Goal: Book appointment/travel/reservation

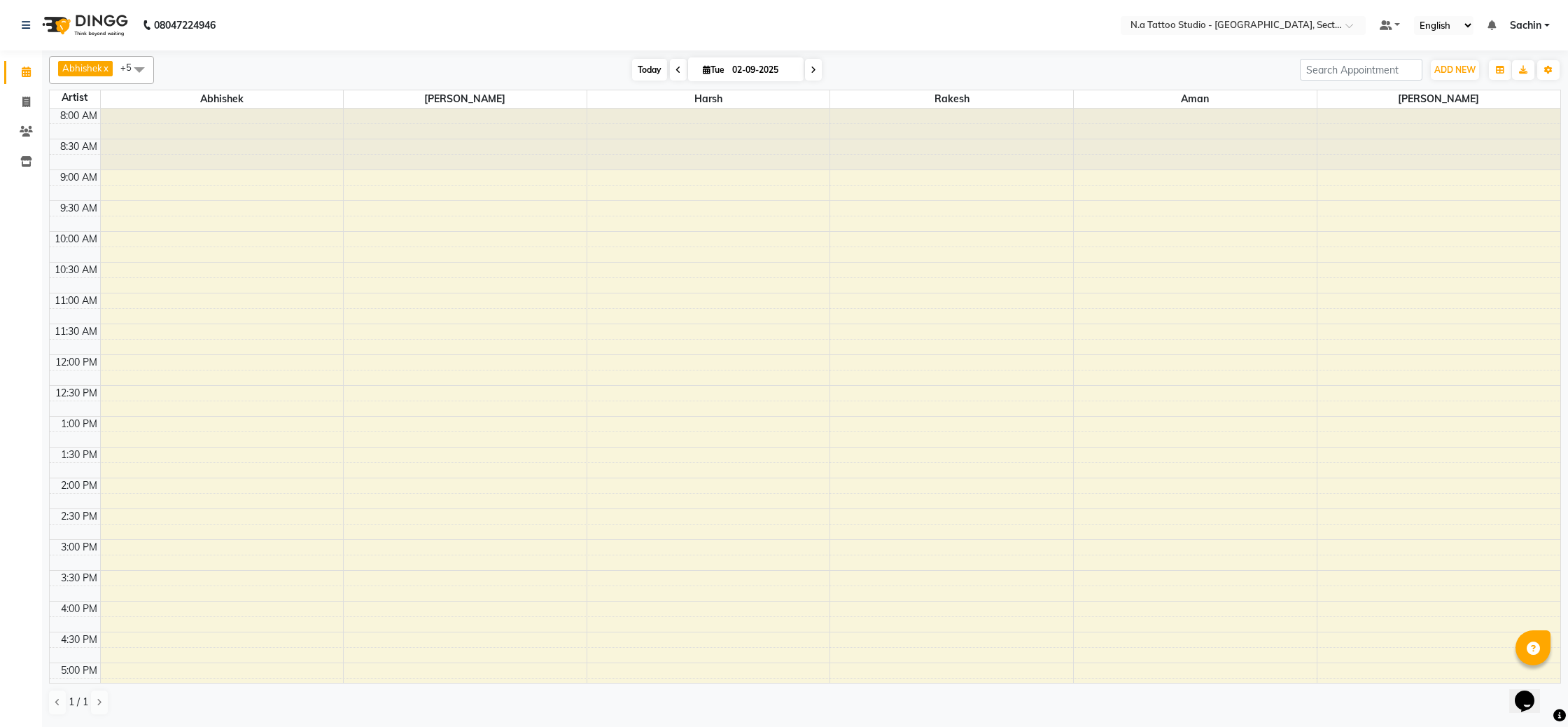
click at [643, 68] on span "Today" at bounding box center [650, 69] width 35 height 22
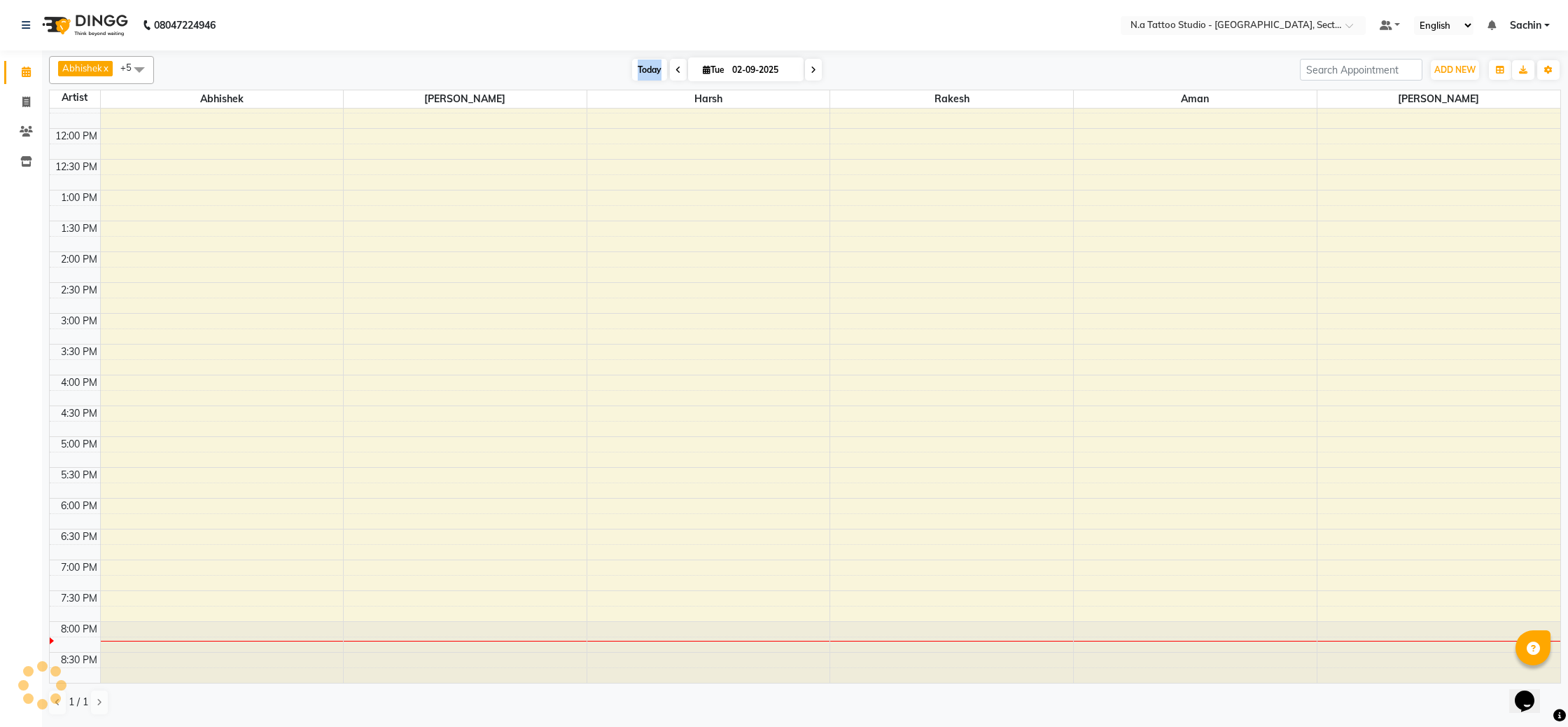
click at [643, 68] on span "Today" at bounding box center [650, 69] width 35 height 22
click at [1371, 471] on div "8:00 AM 8:30 AM 9:00 AM 9:30 AM 10:00 AM 10:30 AM 11:00 AM 11:30 AM 12:00 PM 12…" at bounding box center [805, 282] width 1511 height 800
select select "84973"
select select "tentative"
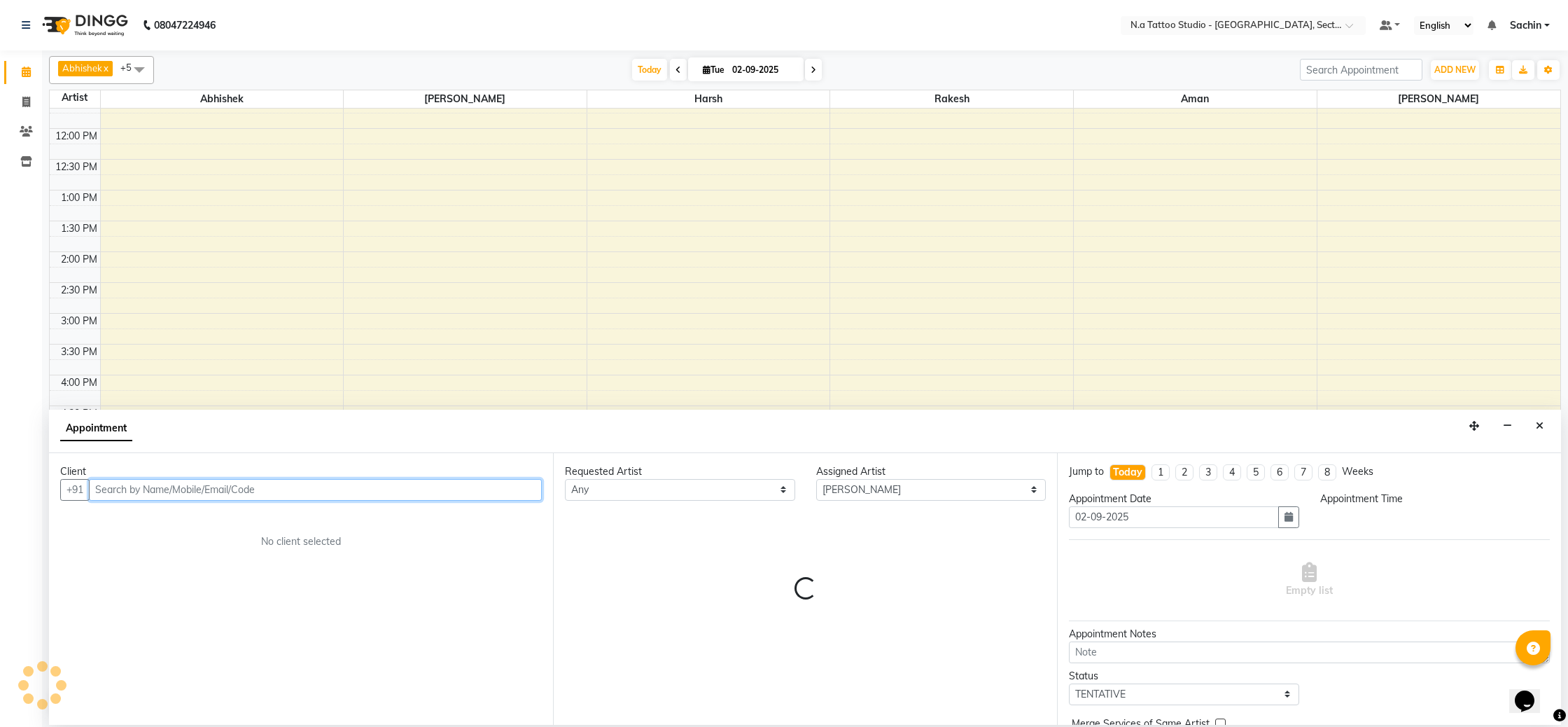
select select "1050"
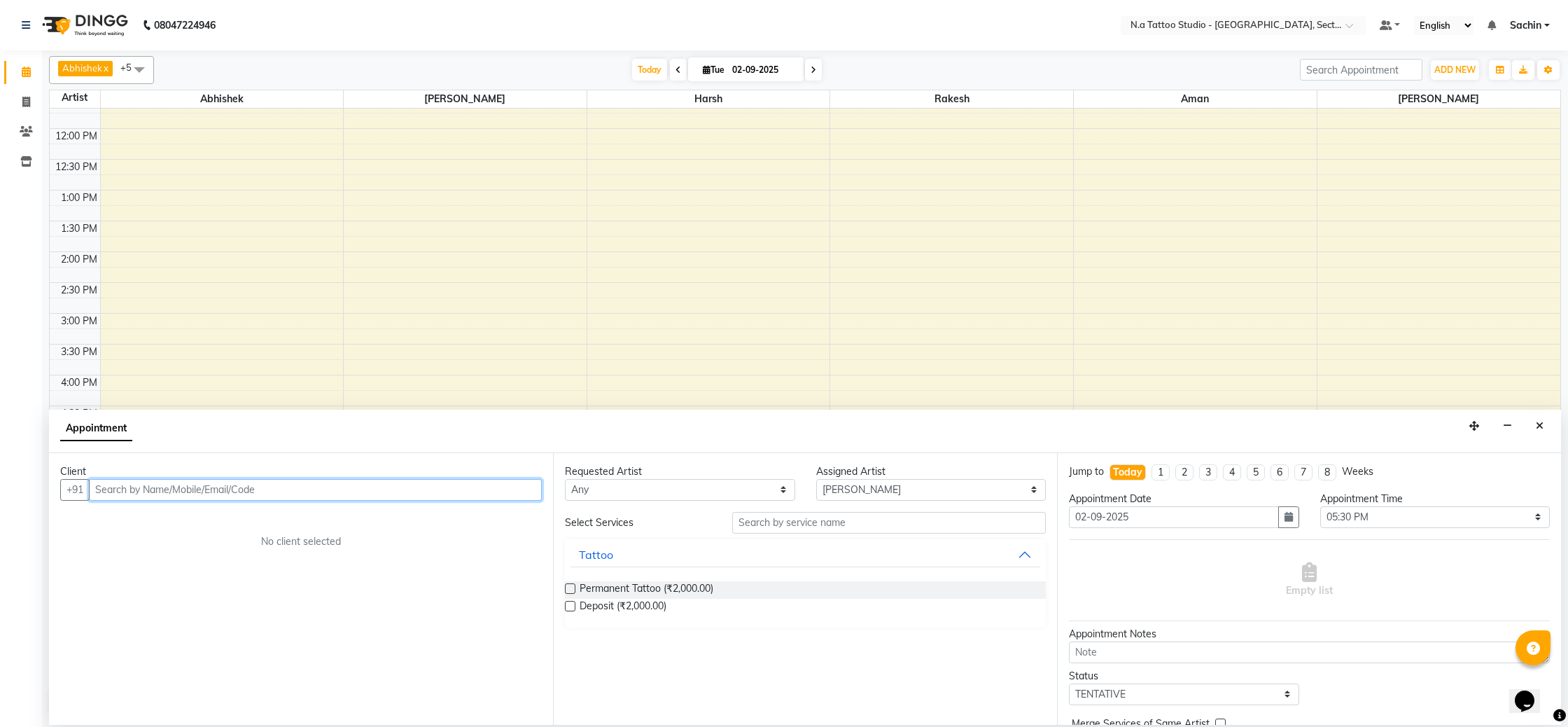
paste input "8860100990"
type input "8860100990"
click at [516, 493] on span "Add Client" at bounding box center [513, 489] width 47 height 13
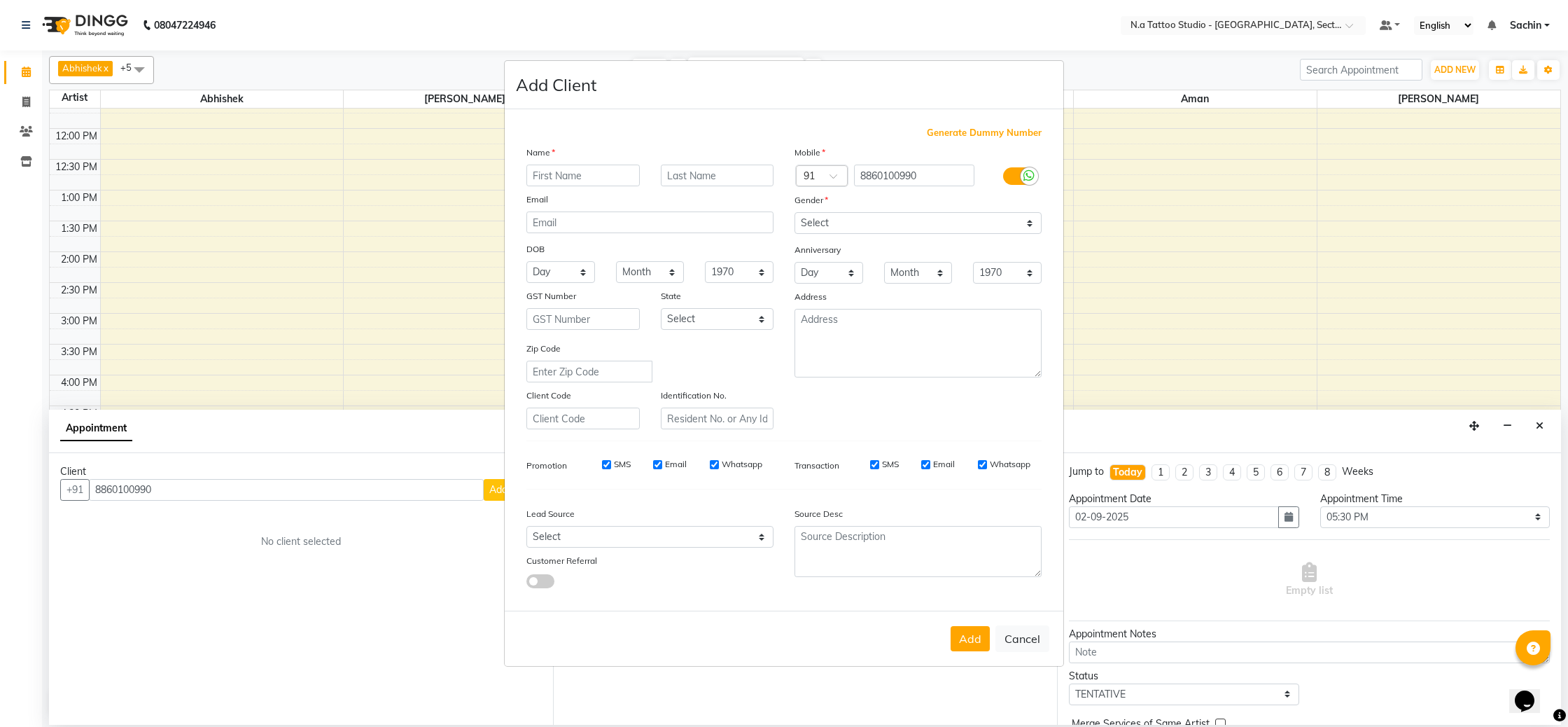
click at [587, 172] on input "text" at bounding box center [583, 175] width 113 height 22
type input "aditya"
click at [674, 174] on input "text" at bounding box center [717, 175] width 113 height 22
type input "thakur"
click at [582, 224] on input "email" at bounding box center [650, 222] width 247 height 22
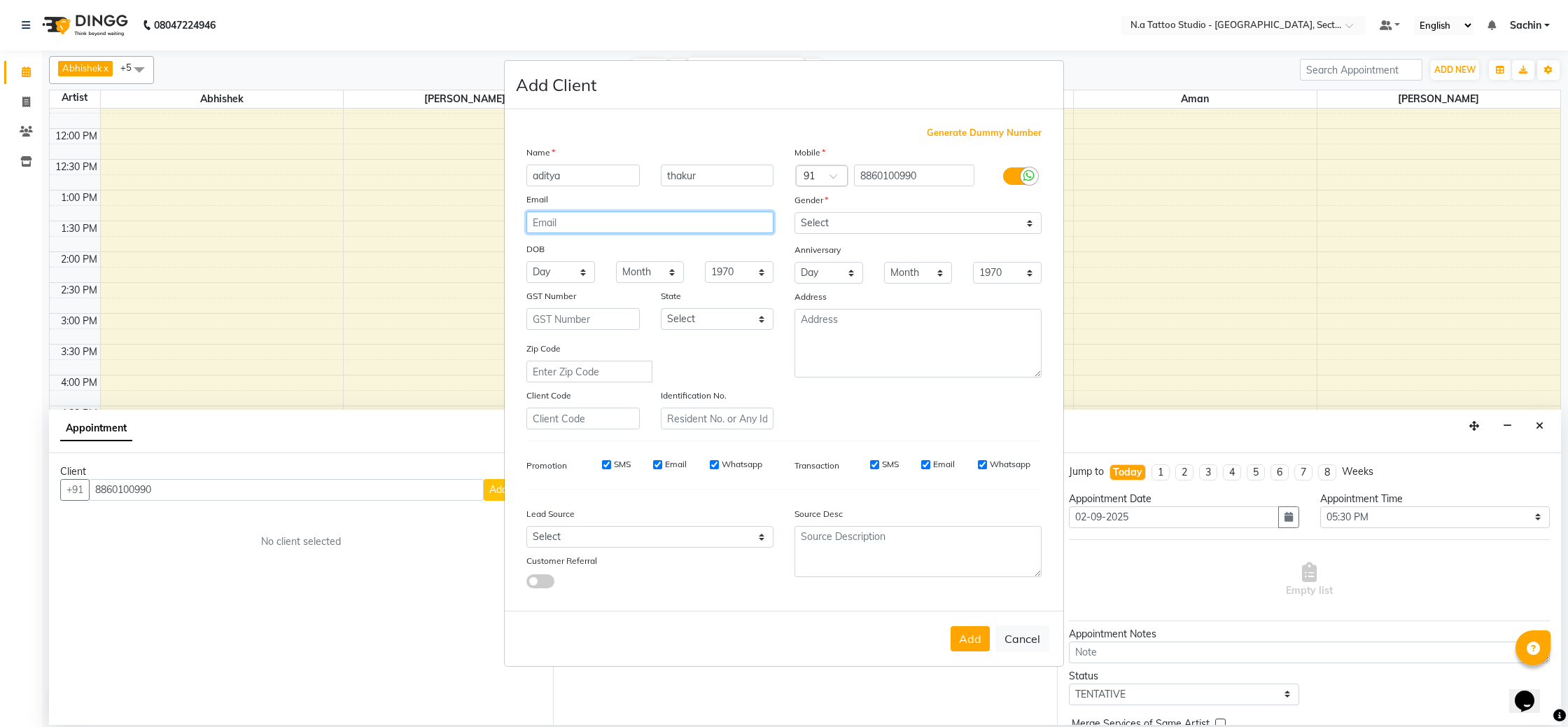
paste input "[EMAIL_ADDRESS][DOMAIN_NAME]"
type input "[EMAIL_ADDRESS][DOMAIN_NAME]"
drag, startPoint x: 695, startPoint y: 175, endPoint x: 664, endPoint y: 176, distance: 31.0
click at [664, 177] on input "thakur" at bounding box center [717, 175] width 113 height 22
type input "shree"
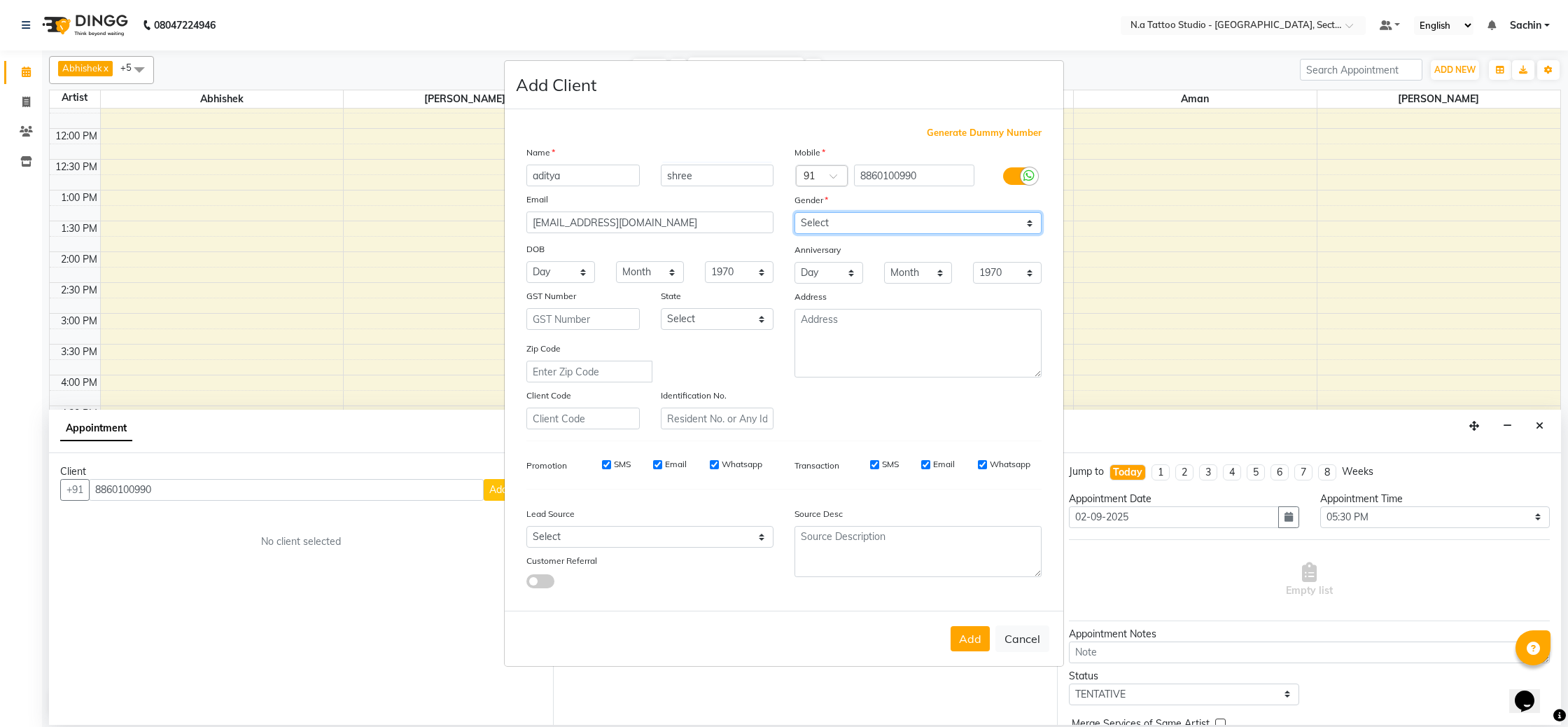
click at [842, 219] on select "Select [DEMOGRAPHIC_DATA] [DEMOGRAPHIC_DATA] Other Prefer Not To Say" at bounding box center [917, 223] width 247 height 22
select select "[DEMOGRAPHIC_DATA]"
click at [794, 212] on select "Select [DEMOGRAPHIC_DATA] [DEMOGRAPHIC_DATA] Other Prefer Not To Say" at bounding box center [917, 223] width 247 height 22
drag, startPoint x: 976, startPoint y: 637, endPoint x: 953, endPoint y: 633, distance: 23.3
click at [972, 639] on button "Add" at bounding box center [969, 638] width 39 height 25
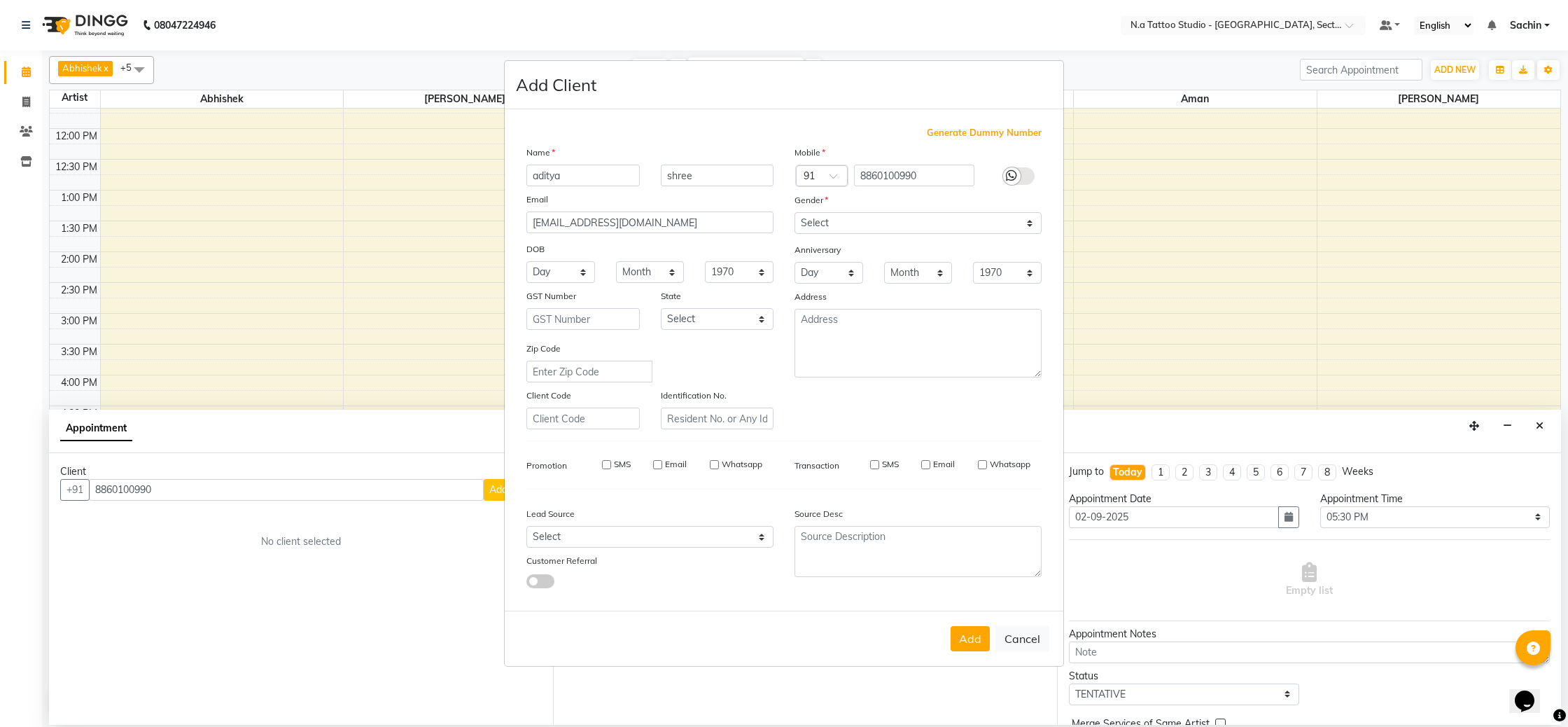
type input "88******90"
select select
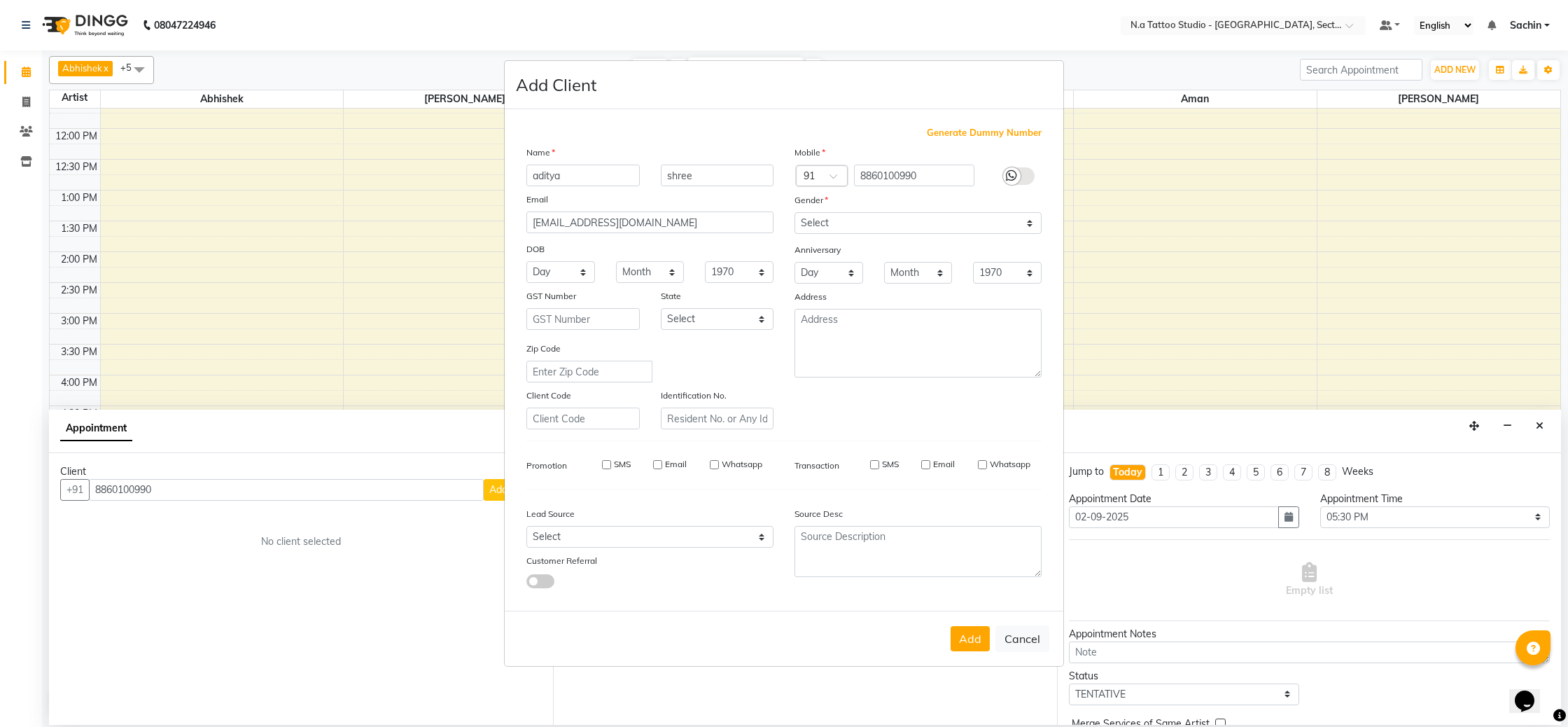
select select
checkbox input "false"
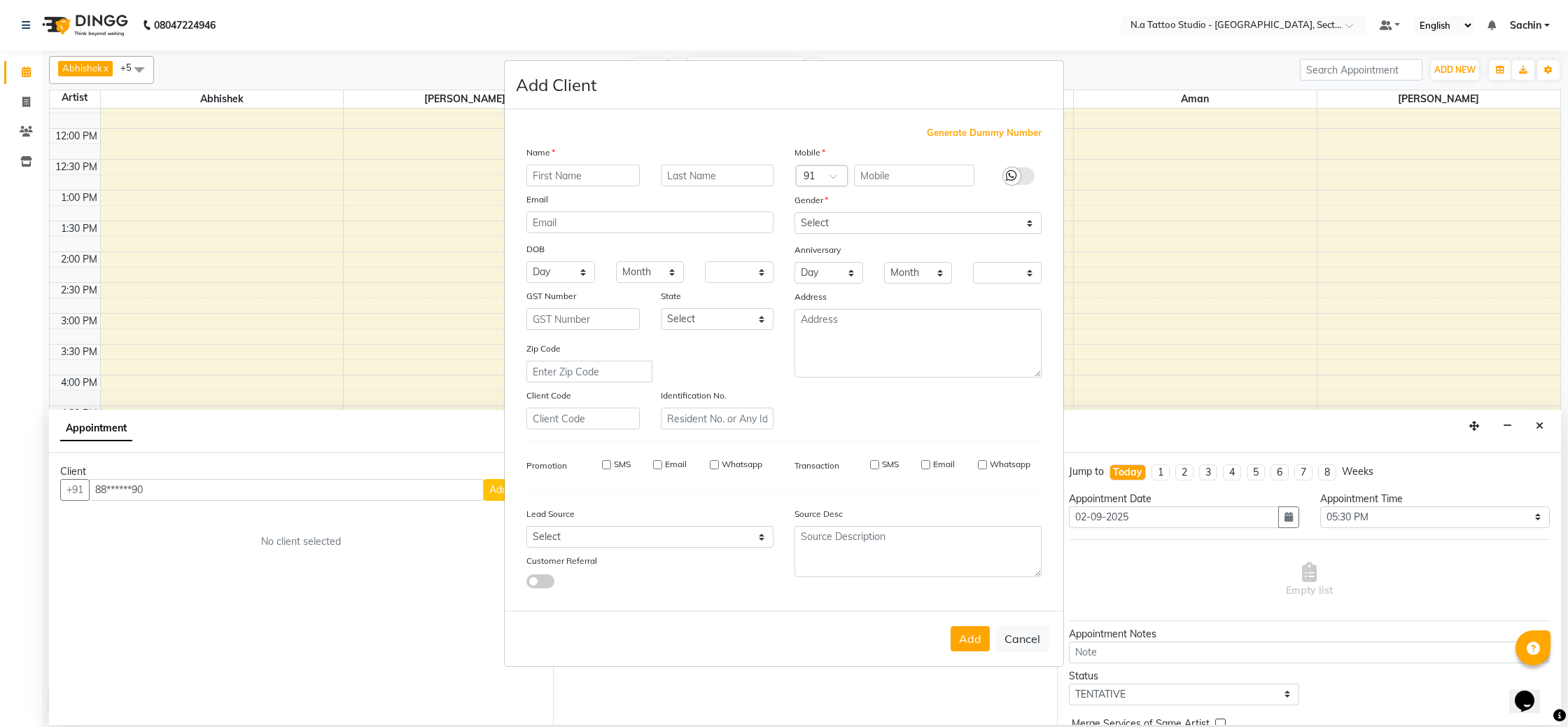
checkbox input "false"
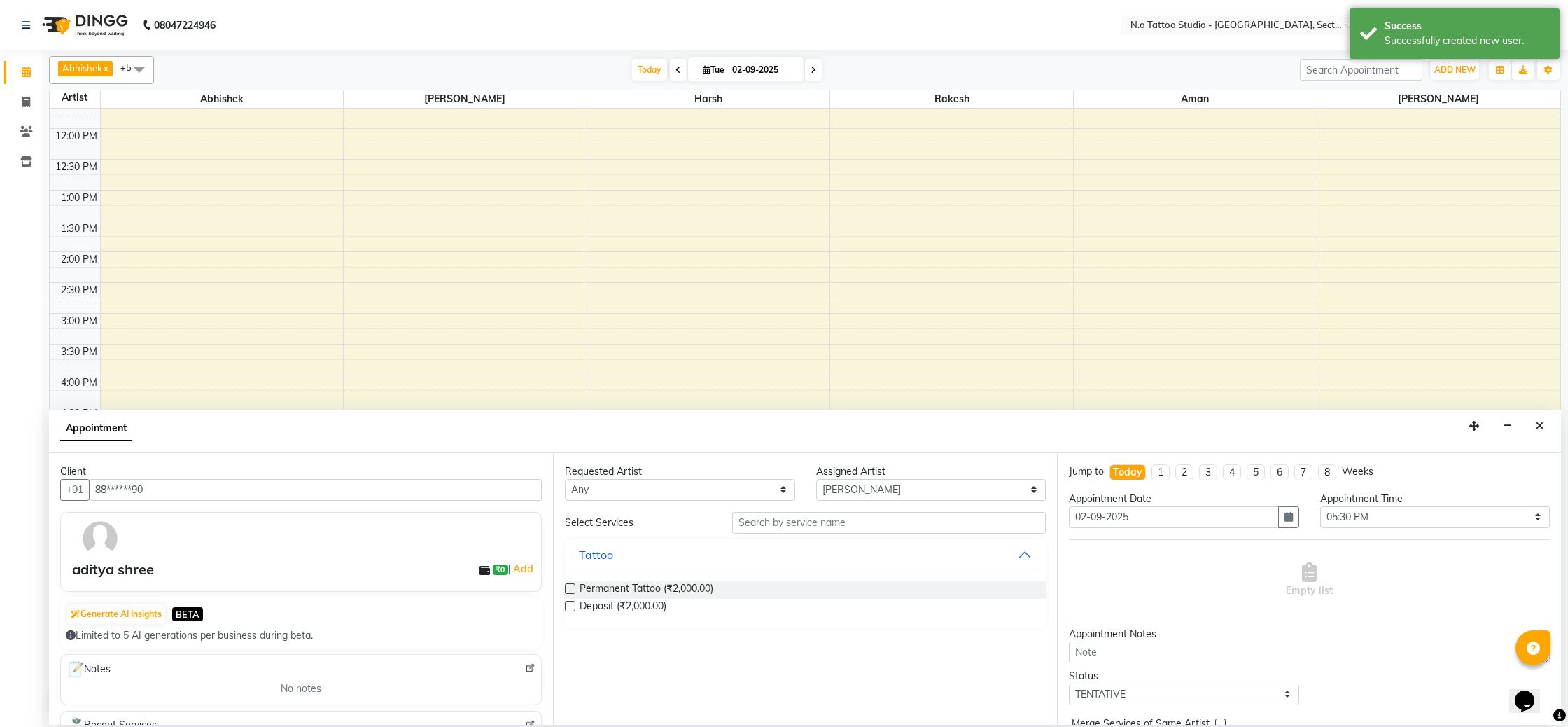
click at [576, 587] on div "Permanent Tattoo (₹2,000.00)" at bounding box center [805, 590] width 481 height 17
click at [573, 588] on label at bounding box center [570, 588] width 10 height 10
click at [573, 588] on input "checkbox" at bounding box center [569, 589] width 10 height 10
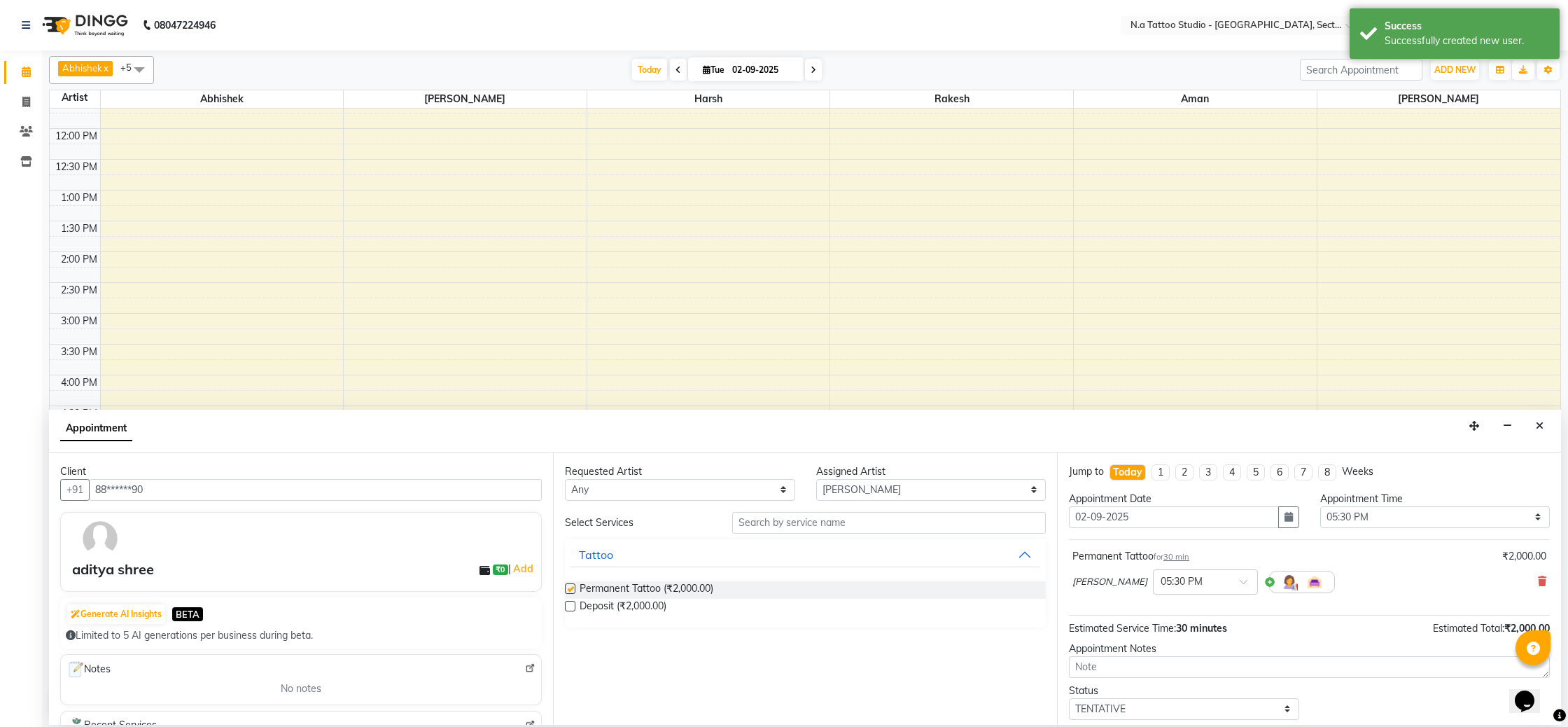
checkbox input "false"
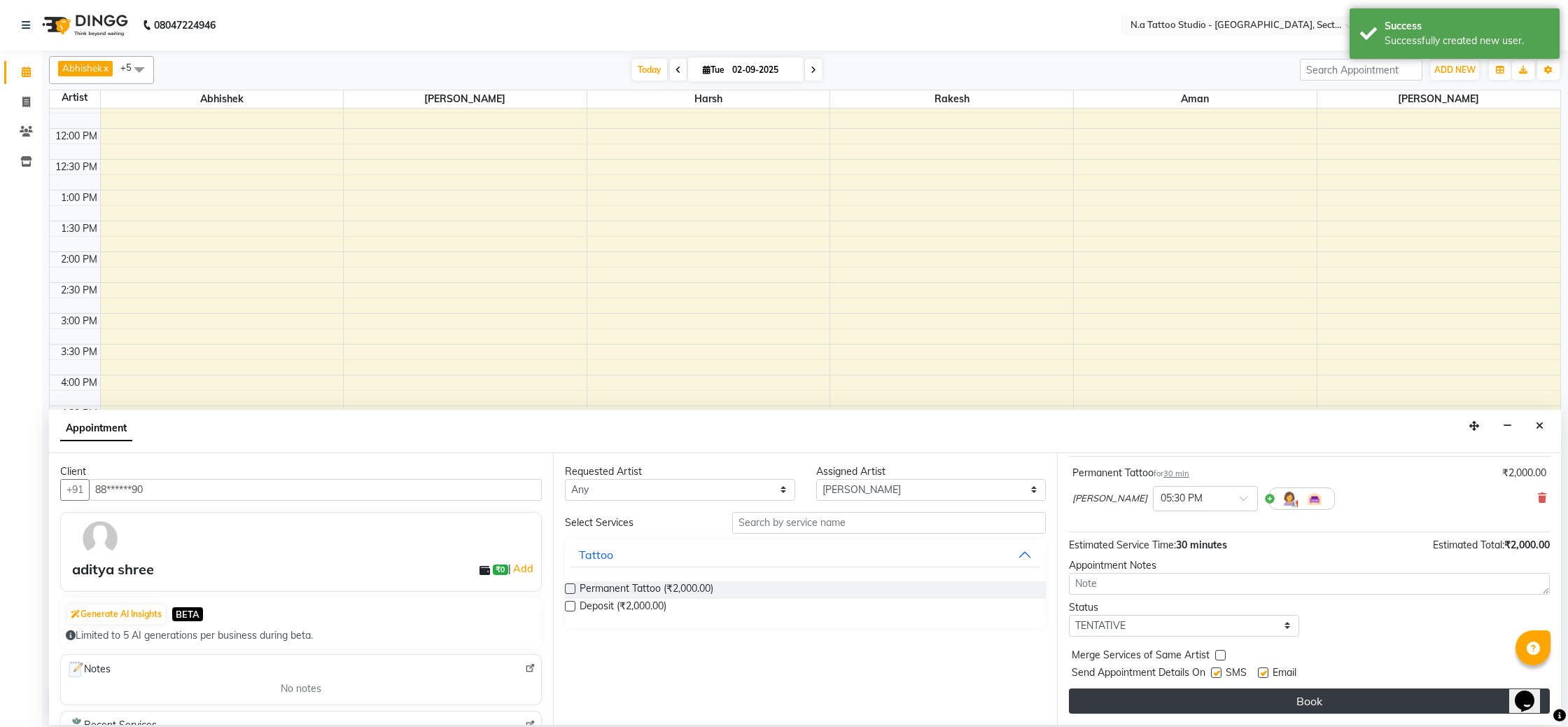
click at [1290, 698] on button "Book" at bounding box center [1309, 700] width 481 height 25
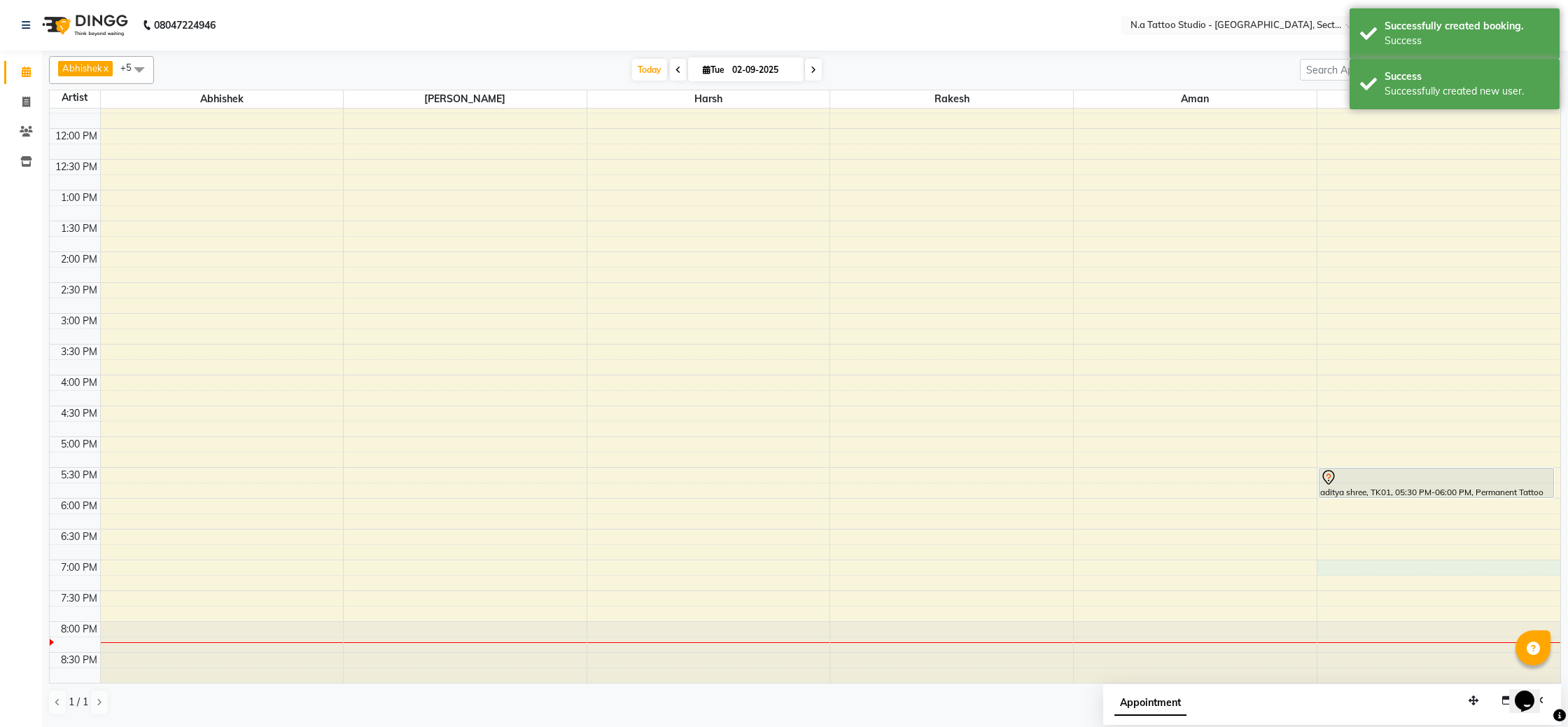
click at [1374, 566] on div "8:00 AM 8:30 AM 9:00 AM 9:30 AM 10:00 AM 10:30 AM 11:00 AM 11:30 AM 12:00 PM 12…" at bounding box center [805, 282] width 1511 height 800
select select "84973"
select select "1140"
select select "tentative"
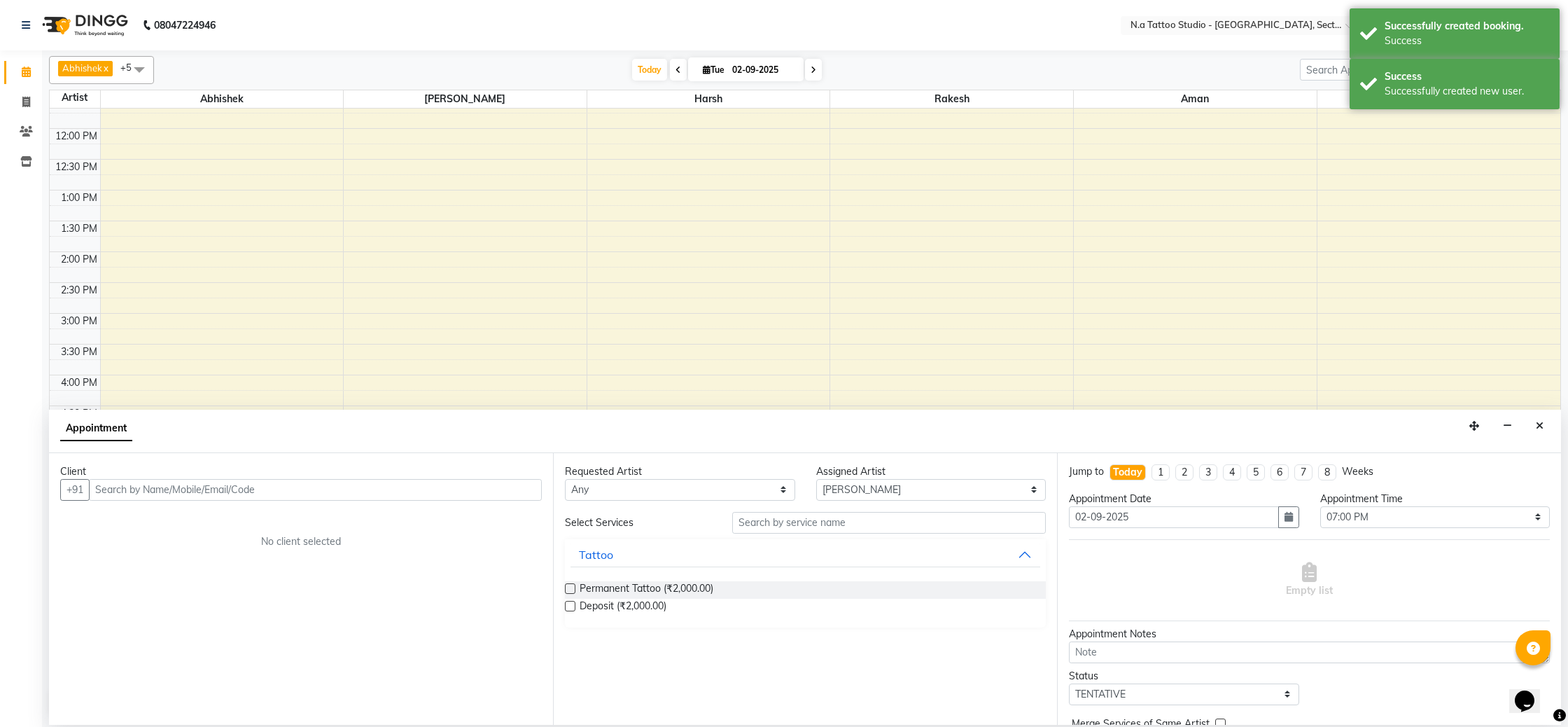
drag, startPoint x: 385, startPoint y: 484, endPoint x: 436, endPoint y: 313, distance: 178.4
click at [385, 483] on input "text" at bounding box center [315, 490] width 453 height 22
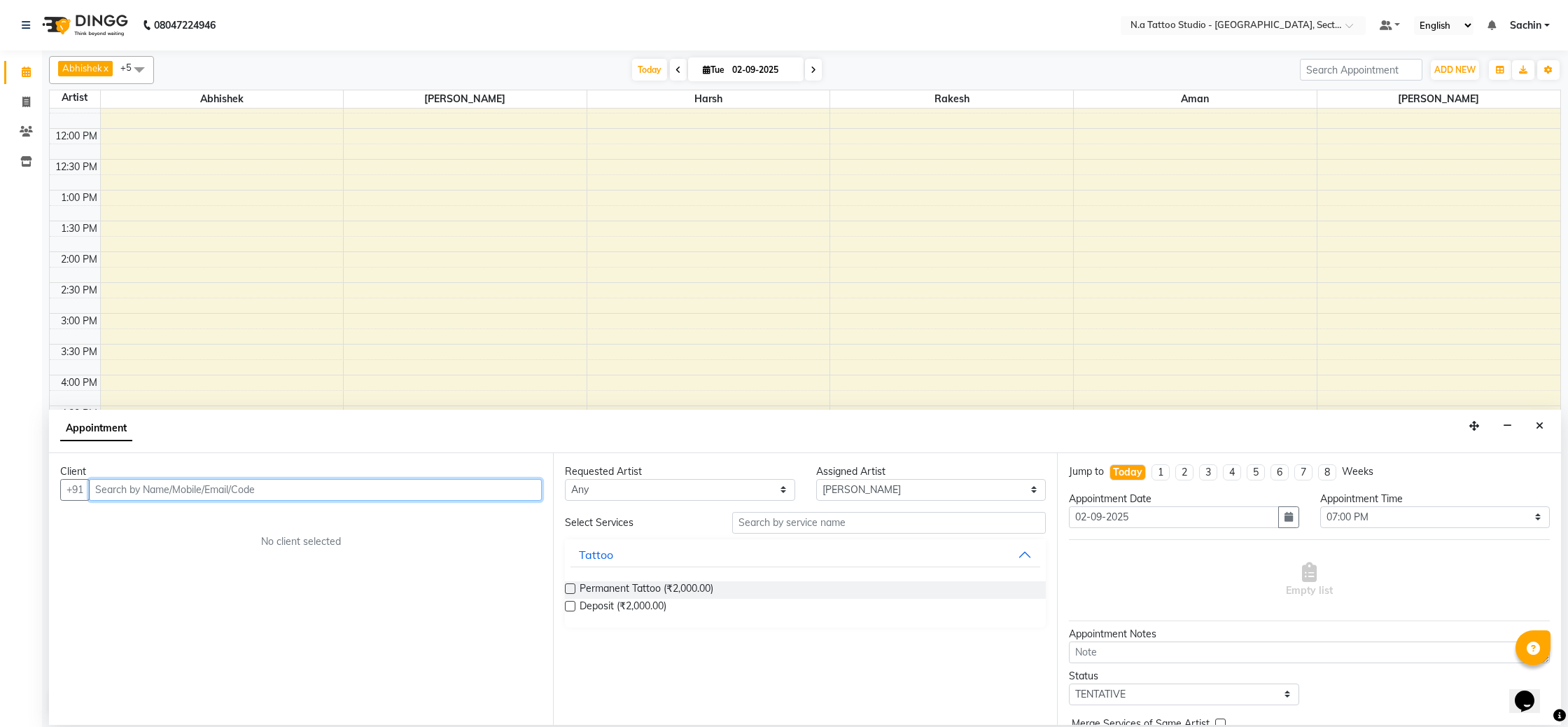
paste input "9837234792"
type input "9837234792"
click at [506, 484] on span "Add Client" at bounding box center [513, 489] width 47 height 13
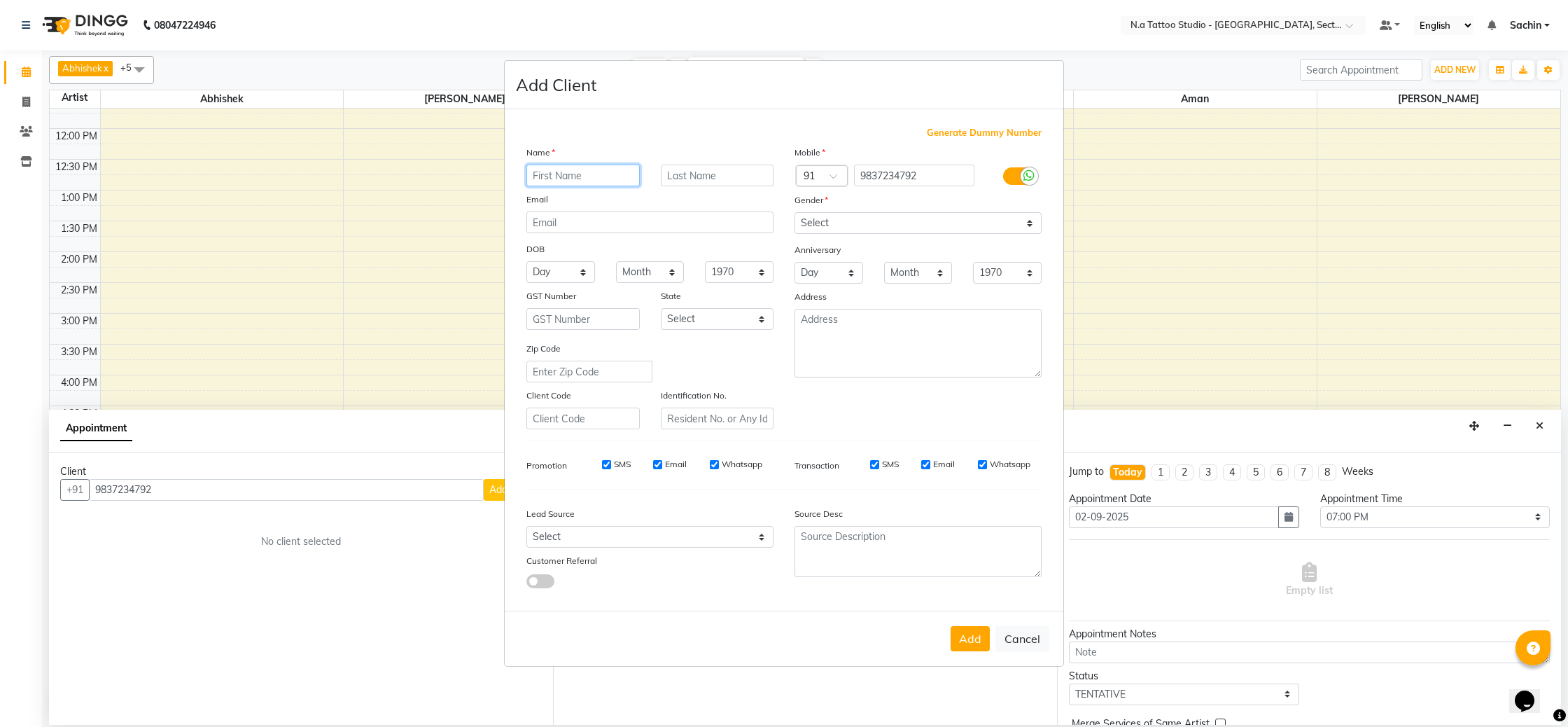
paste input "[PERSON_NAME]"
type input "[PERSON_NAME]"
click at [566, 224] on input "email" at bounding box center [650, 222] width 247 height 22
paste input "[EMAIL_ADDRESS][DOMAIN_NAME]"
type input "[EMAIL_ADDRESS][DOMAIN_NAME]"
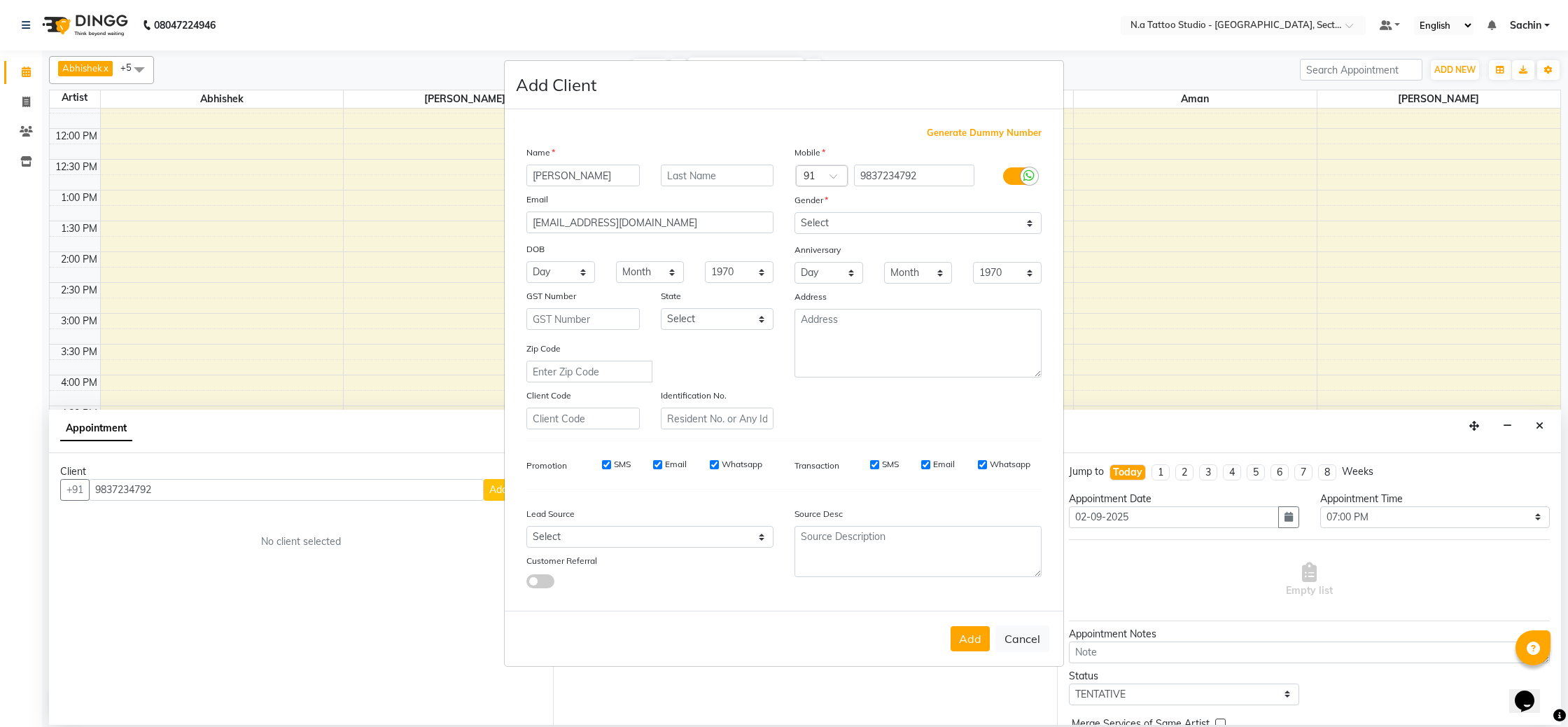
click at [895, 234] on div "Mobile Country Code × 91 9837234792 Gender Select [DEMOGRAPHIC_DATA] [DEMOGRAPH…" at bounding box center [917, 287] width 268 height 284
click at [895, 228] on select "Select [DEMOGRAPHIC_DATA] [DEMOGRAPHIC_DATA] Other Prefer Not To Say" at bounding box center [917, 223] width 247 height 22
select select "[DEMOGRAPHIC_DATA]"
click at [794, 212] on select "Select [DEMOGRAPHIC_DATA] [DEMOGRAPHIC_DATA] Other Prefer Not To Say" at bounding box center [917, 223] width 247 height 22
click at [968, 636] on button "Add" at bounding box center [969, 638] width 39 height 25
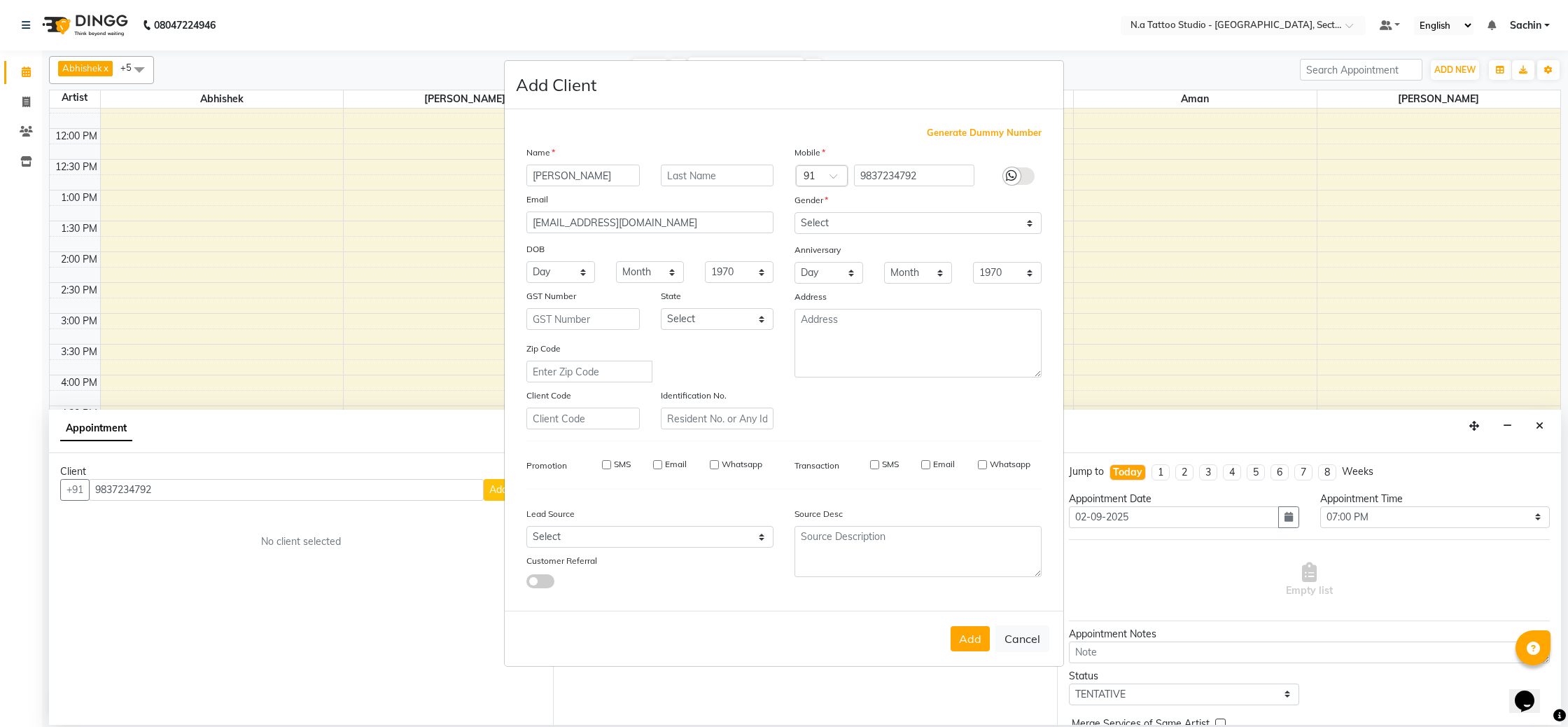
type input "98******92"
select select
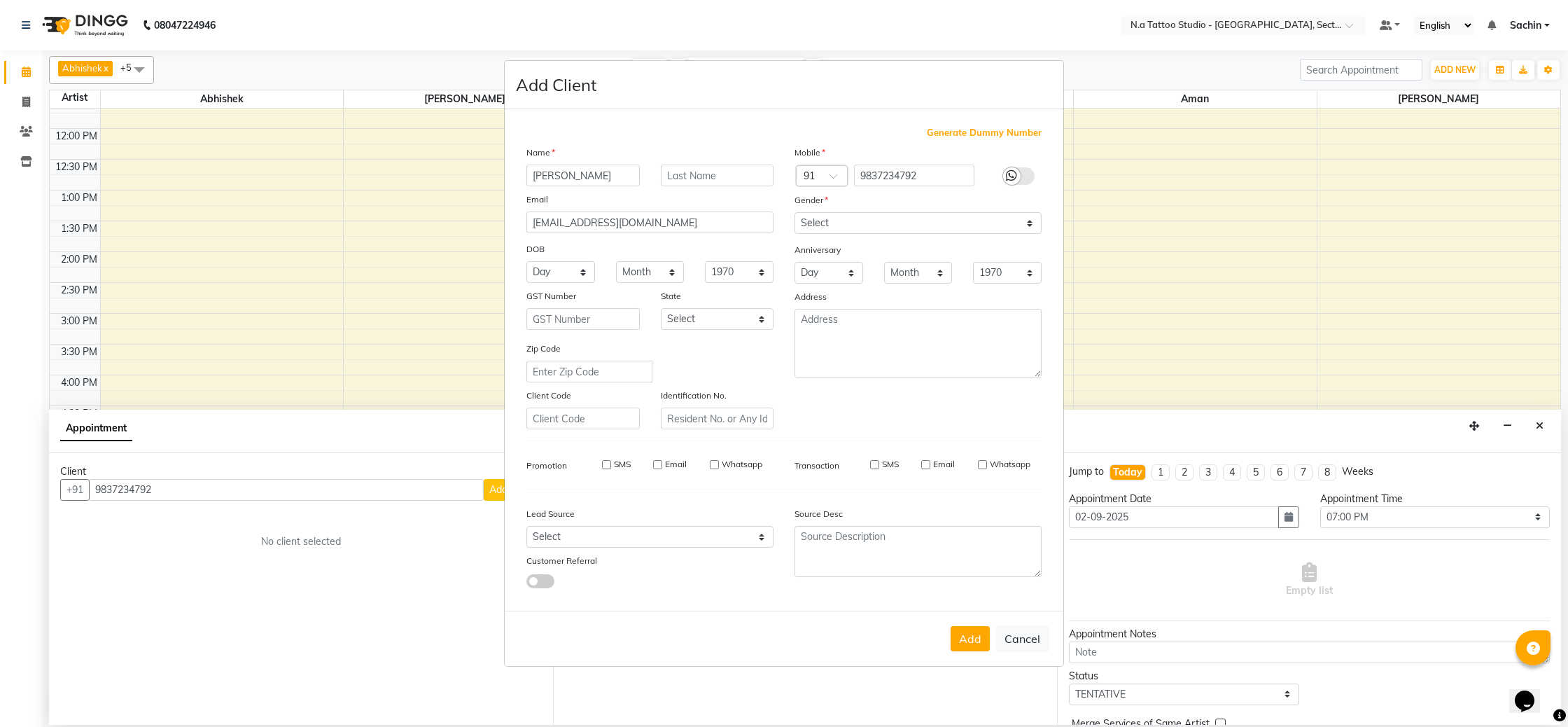
select select
checkbox input "false"
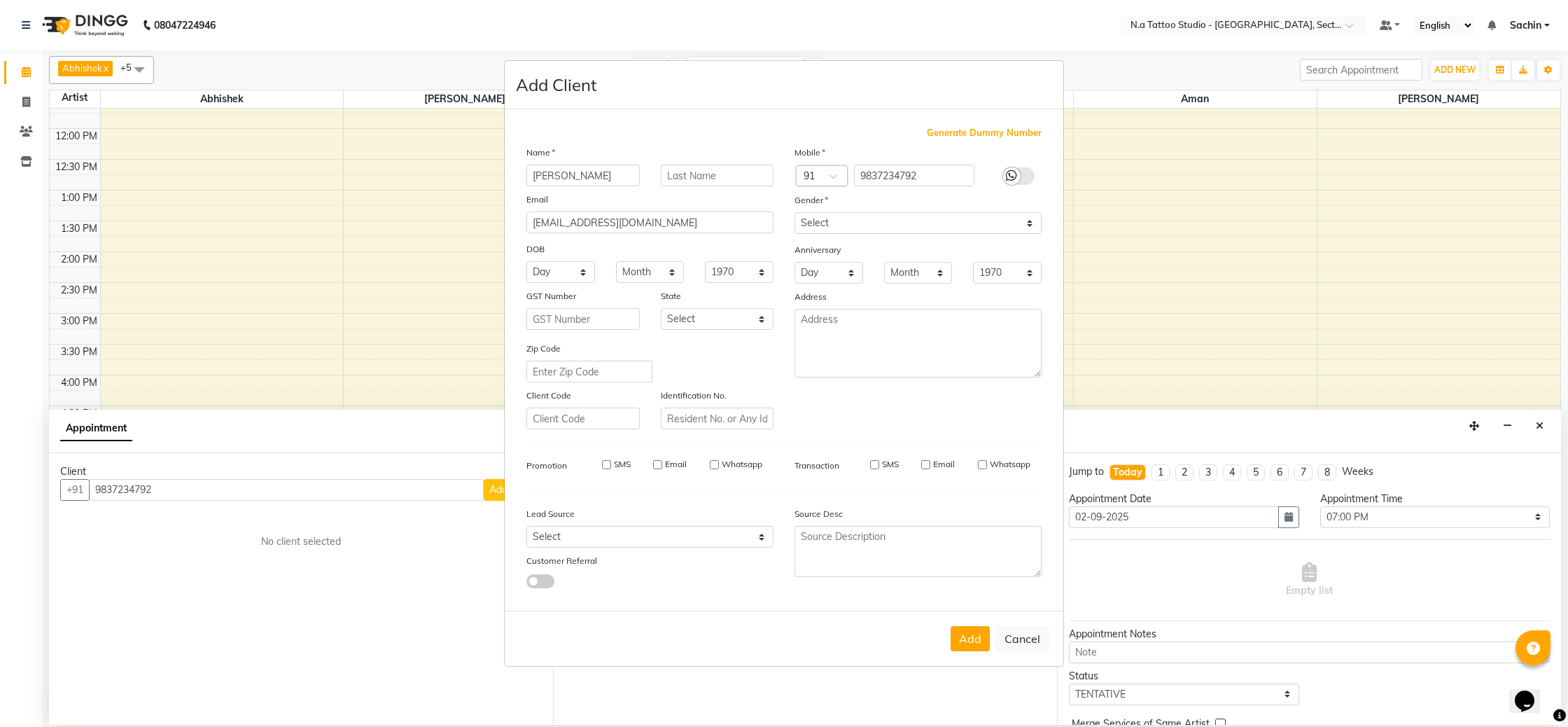
checkbox input "false"
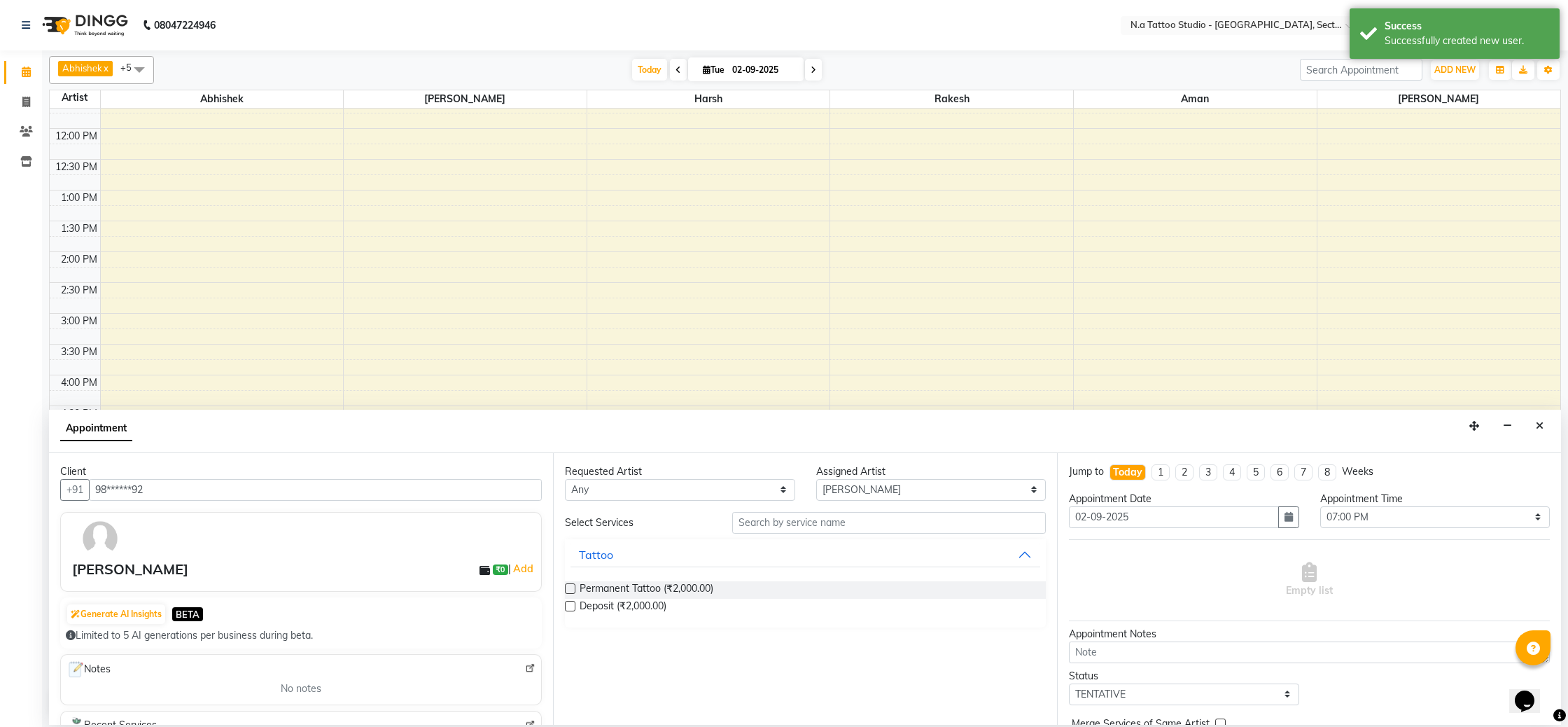
click at [570, 588] on label at bounding box center [570, 588] width 10 height 10
click at [570, 588] on input "checkbox" at bounding box center [569, 589] width 10 height 10
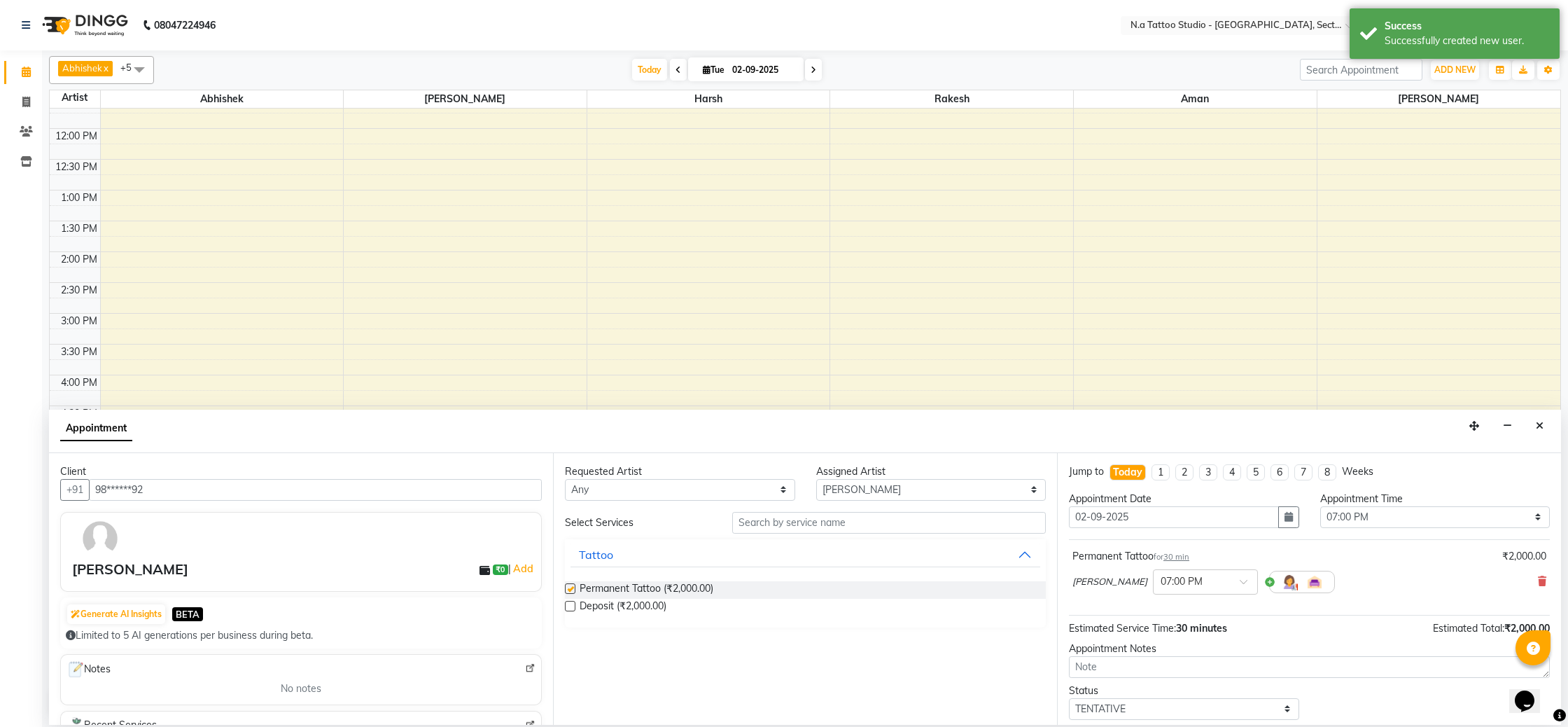
checkbox input "false"
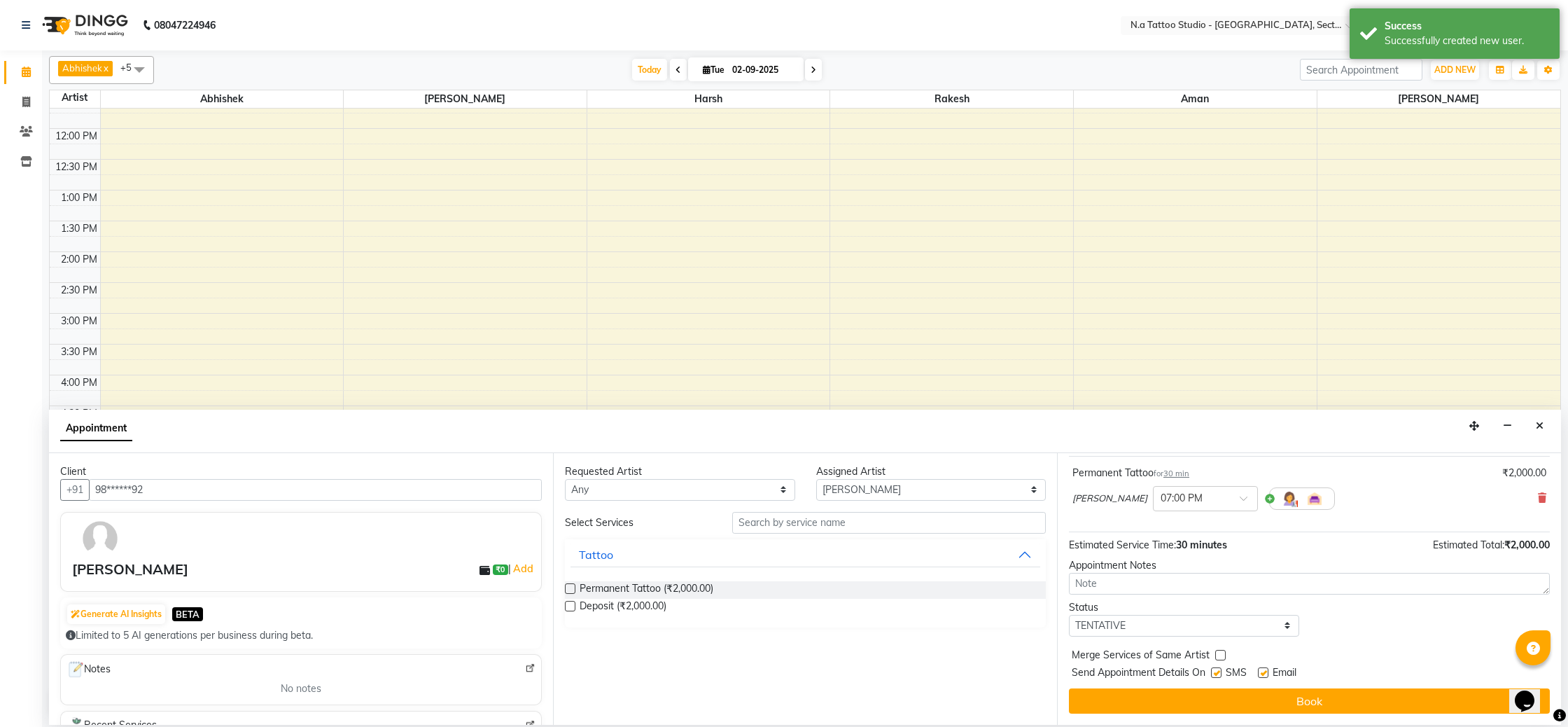
click at [1322, 700] on button "Book" at bounding box center [1309, 700] width 481 height 25
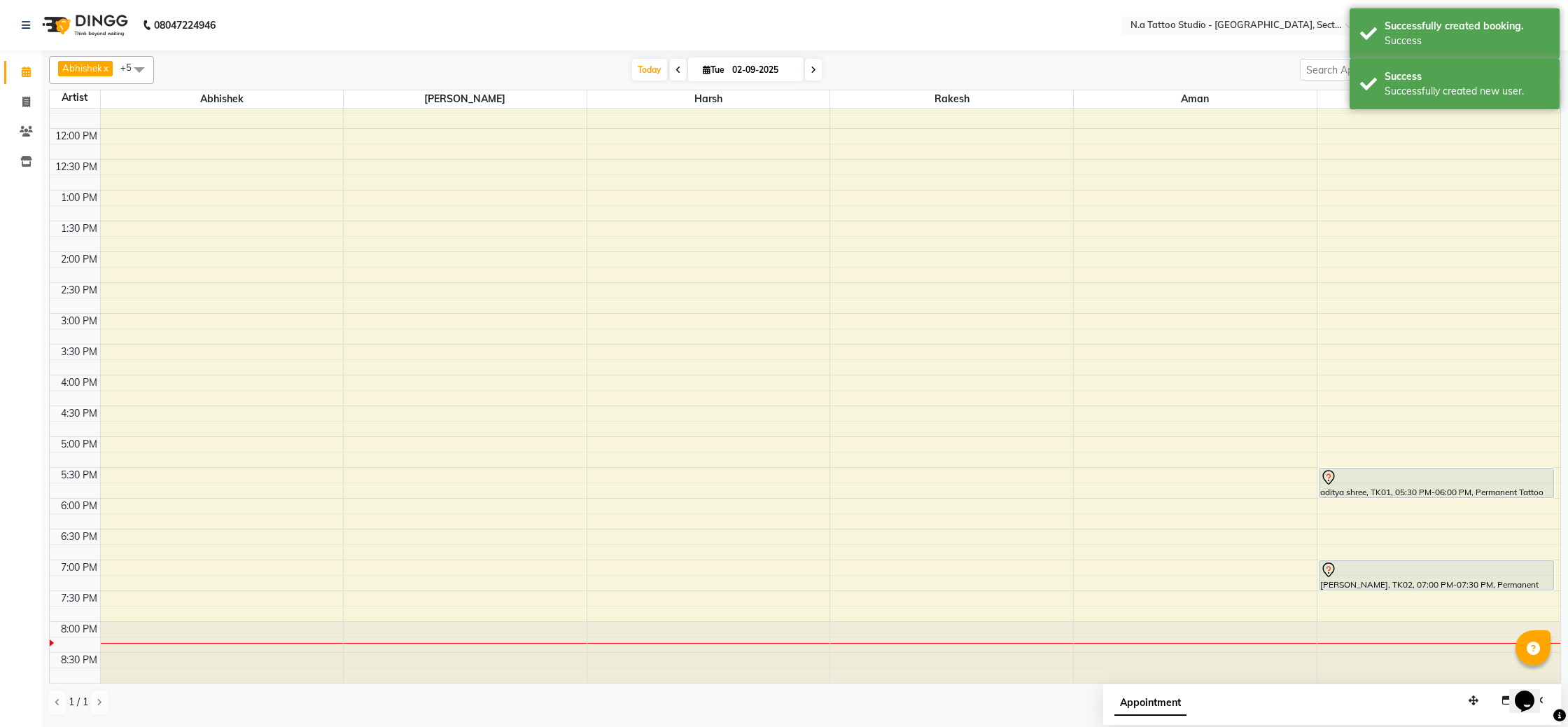
scroll to position [0, 0]
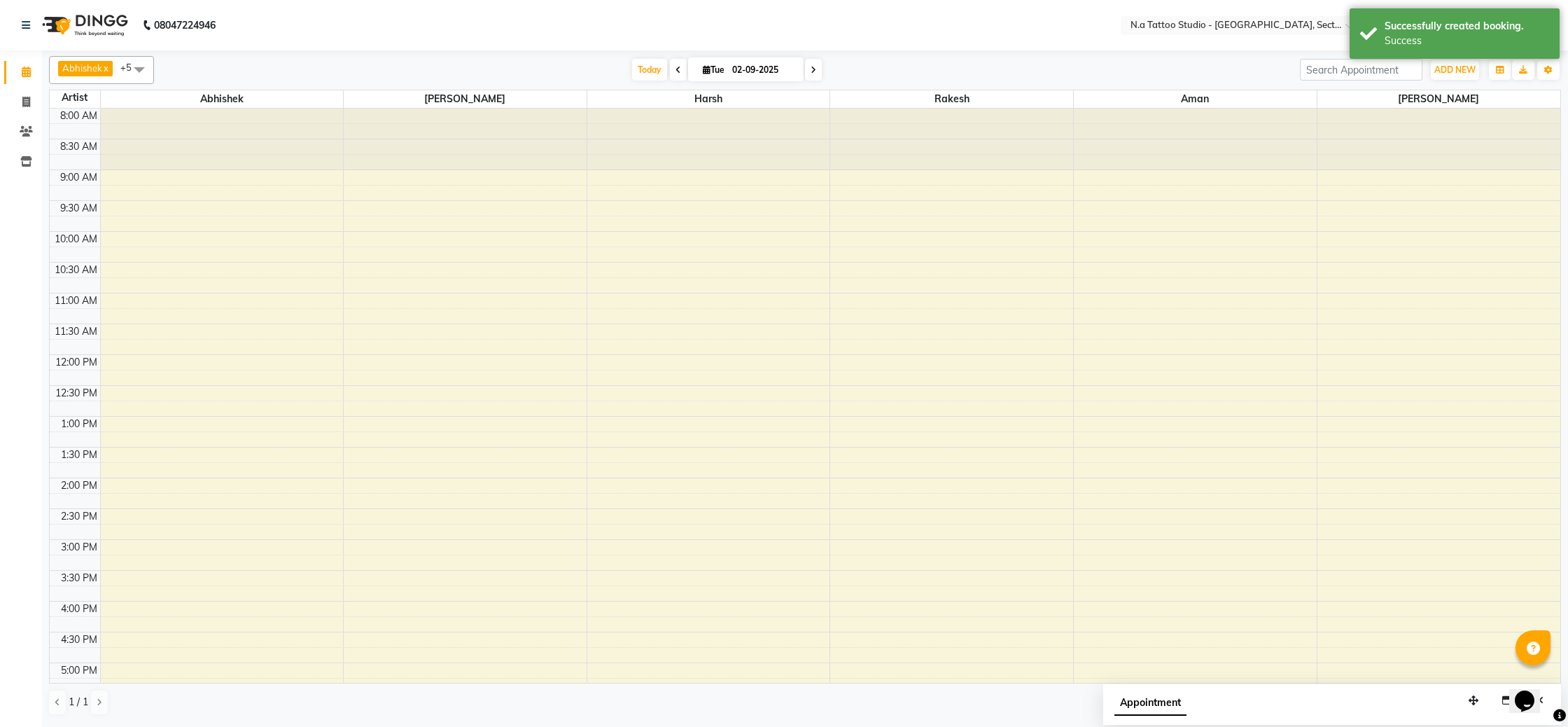
click at [813, 68] on icon at bounding box center [813, 70] width 5 height 9
type input "[DATE]"
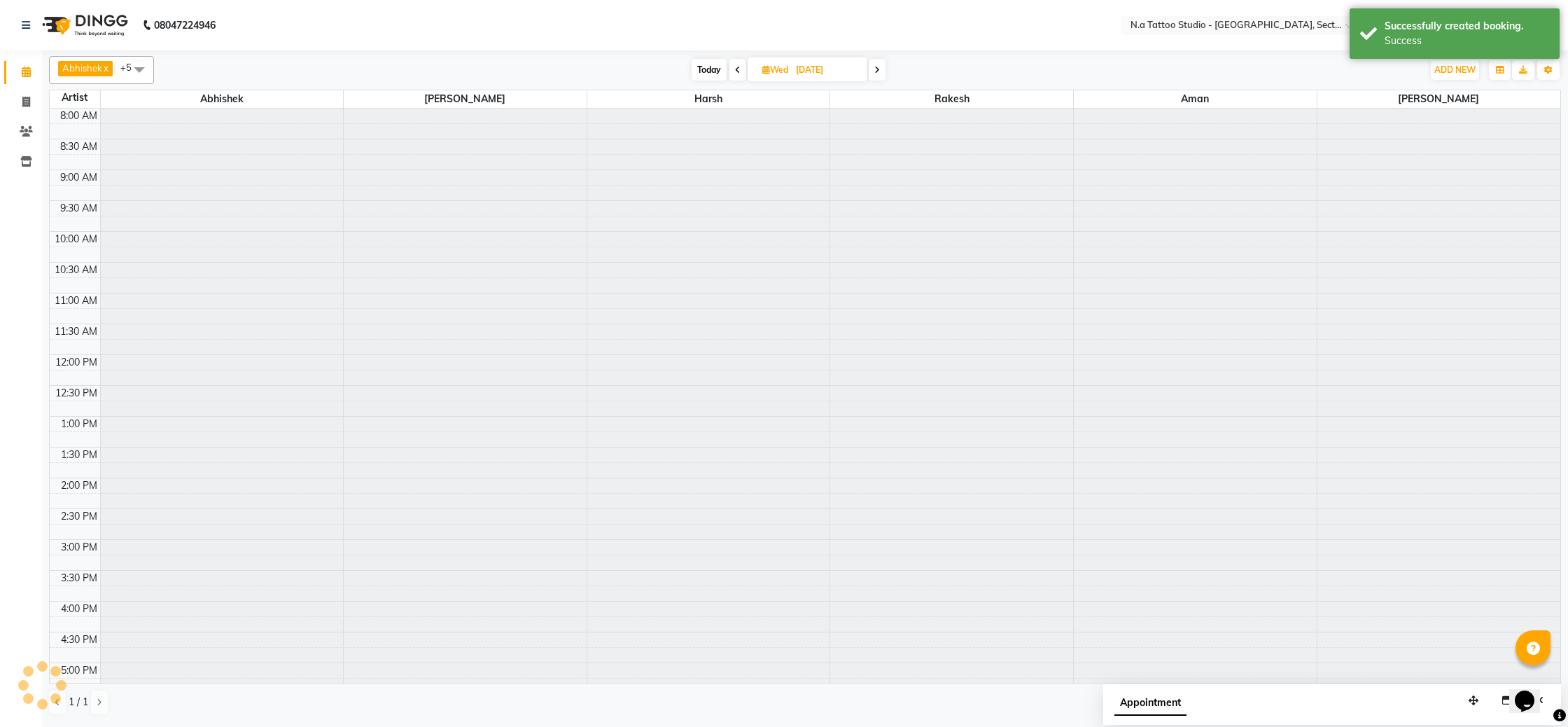
scroll to position [226, 0]
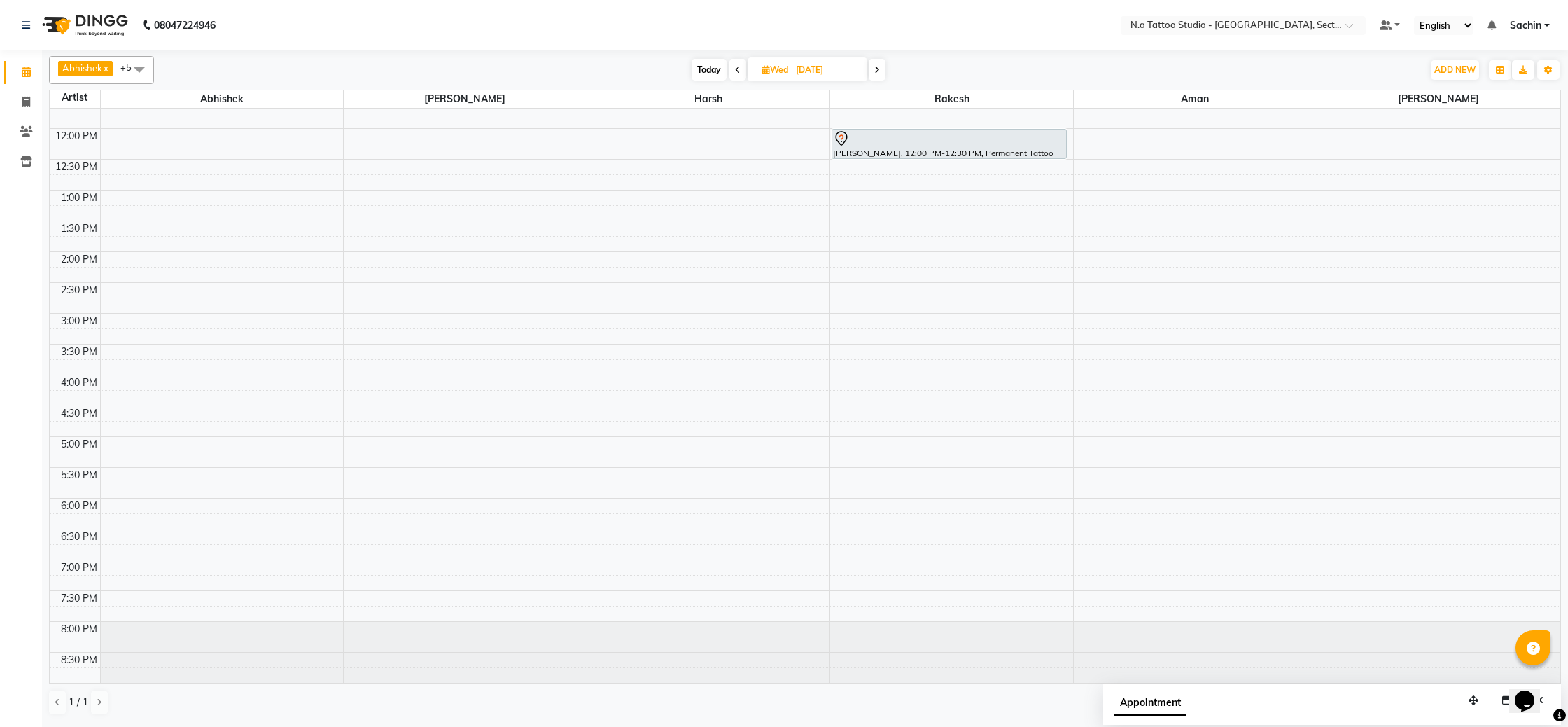
click at [844, 68] on input "[DATE]" at bounding box center [826, 70] width 70 height 21
select select "9"
select select "2025"
click at [849, 185] on span "13" at bounding box center [845, 181] width 23 height 23
type input "[DATE]"
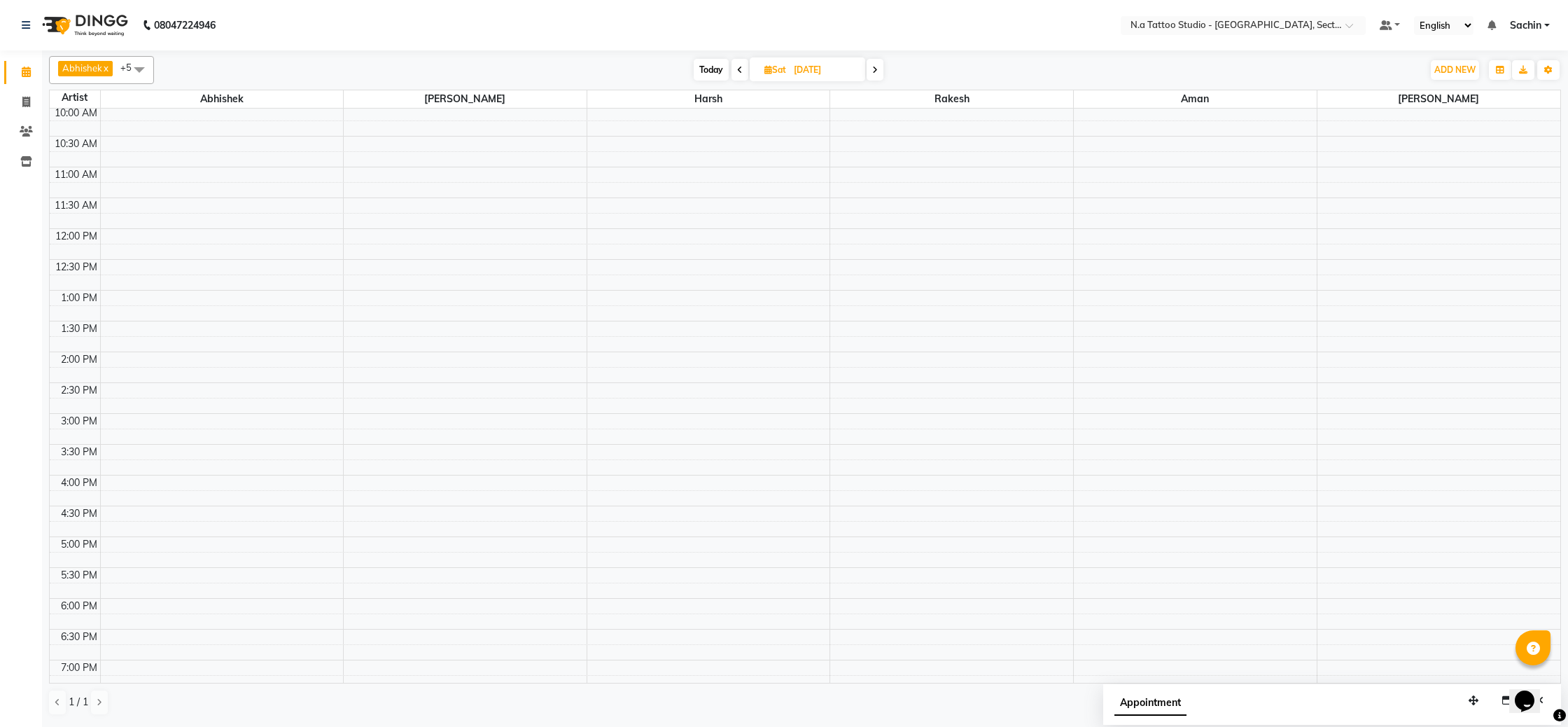
scroll to position [124, 0]
click at [1349, 183] on div "8:00 AM 8:30 AM 9:00 AM 9:30 AM 10:00 AM 10:30 AM 11:00 AM 11:30 AM 12:00 PM 12…" at bounding box center [805, 384] width 1511 height 800
select select "84973"
select select "tentative"
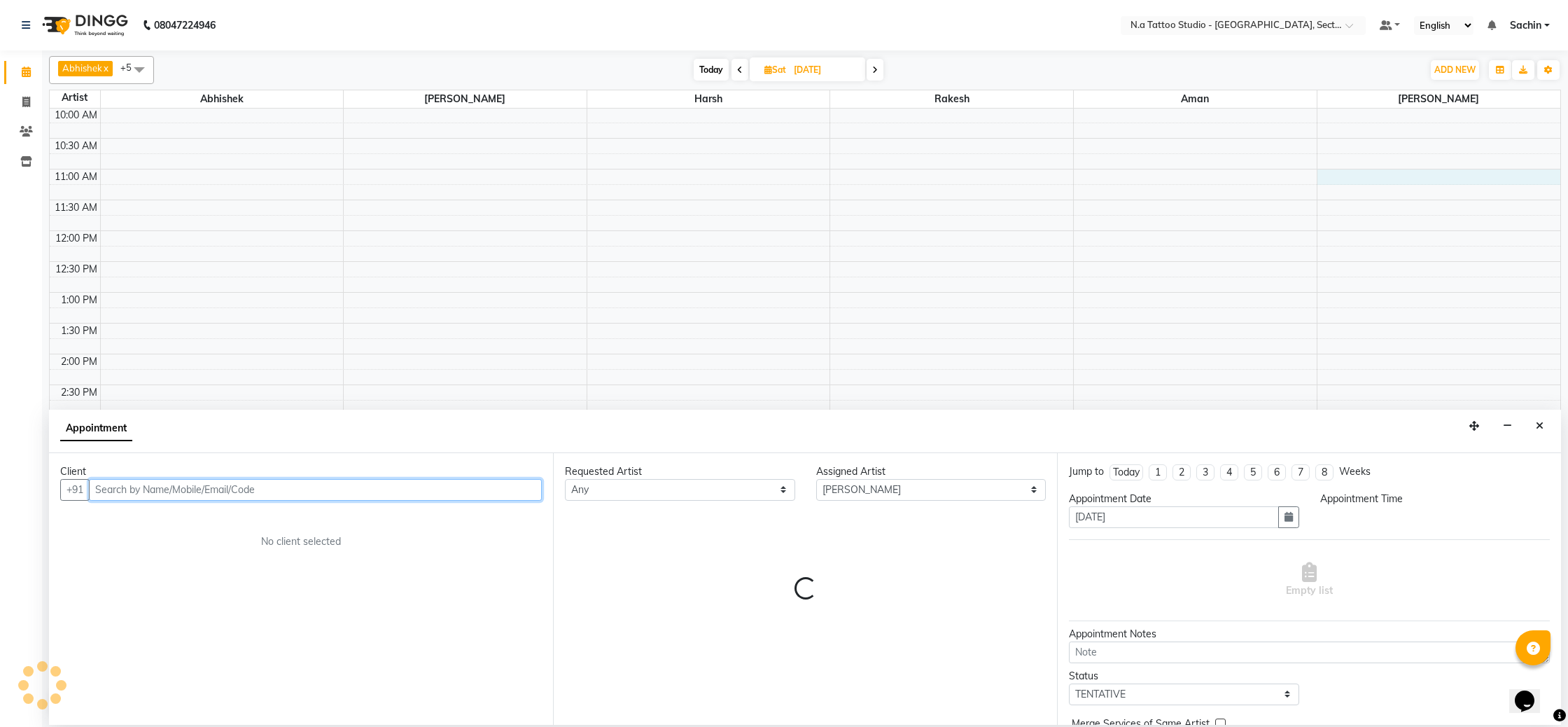
select select "660"
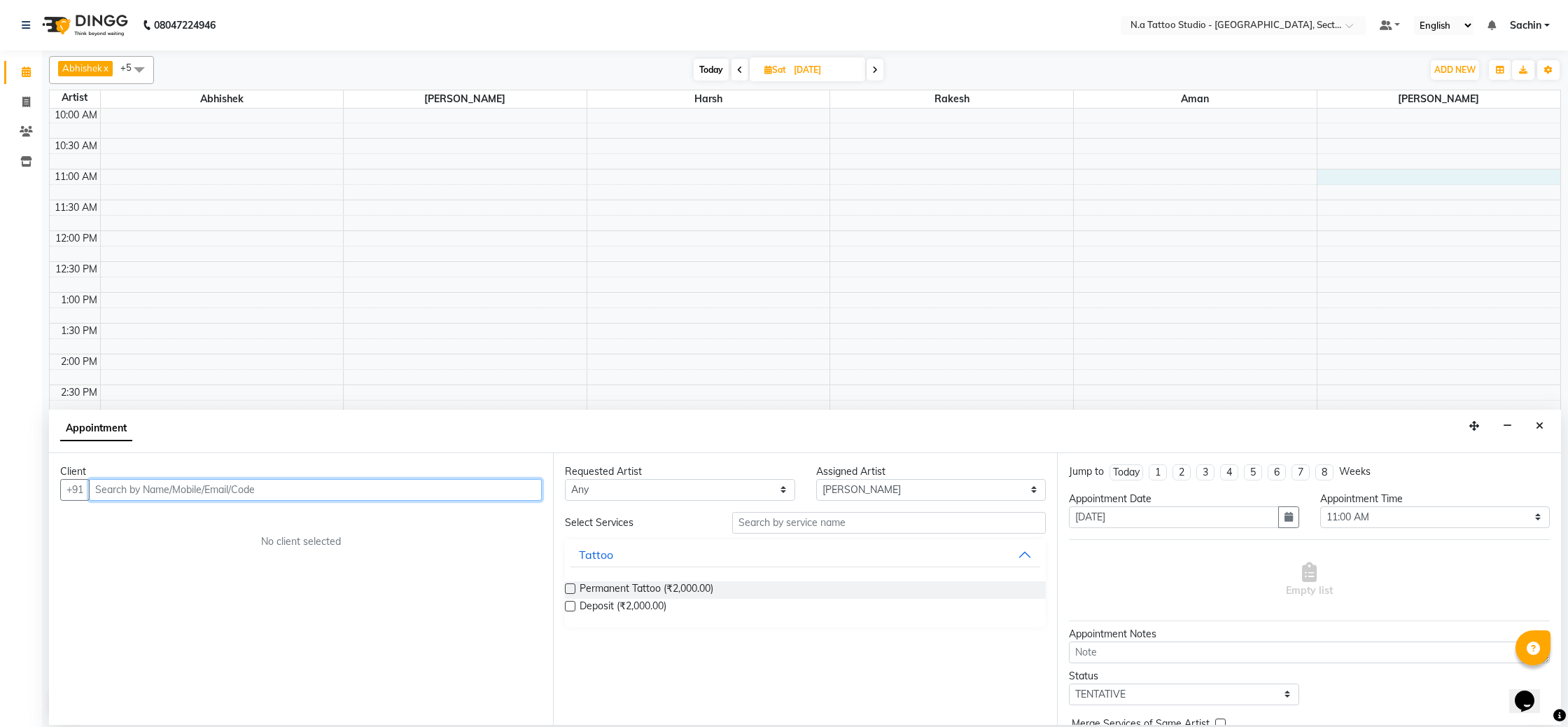
click at [220, 495] on input "text" at bounding box center [315, 490] width 453 height 22
paste input "8459062936"
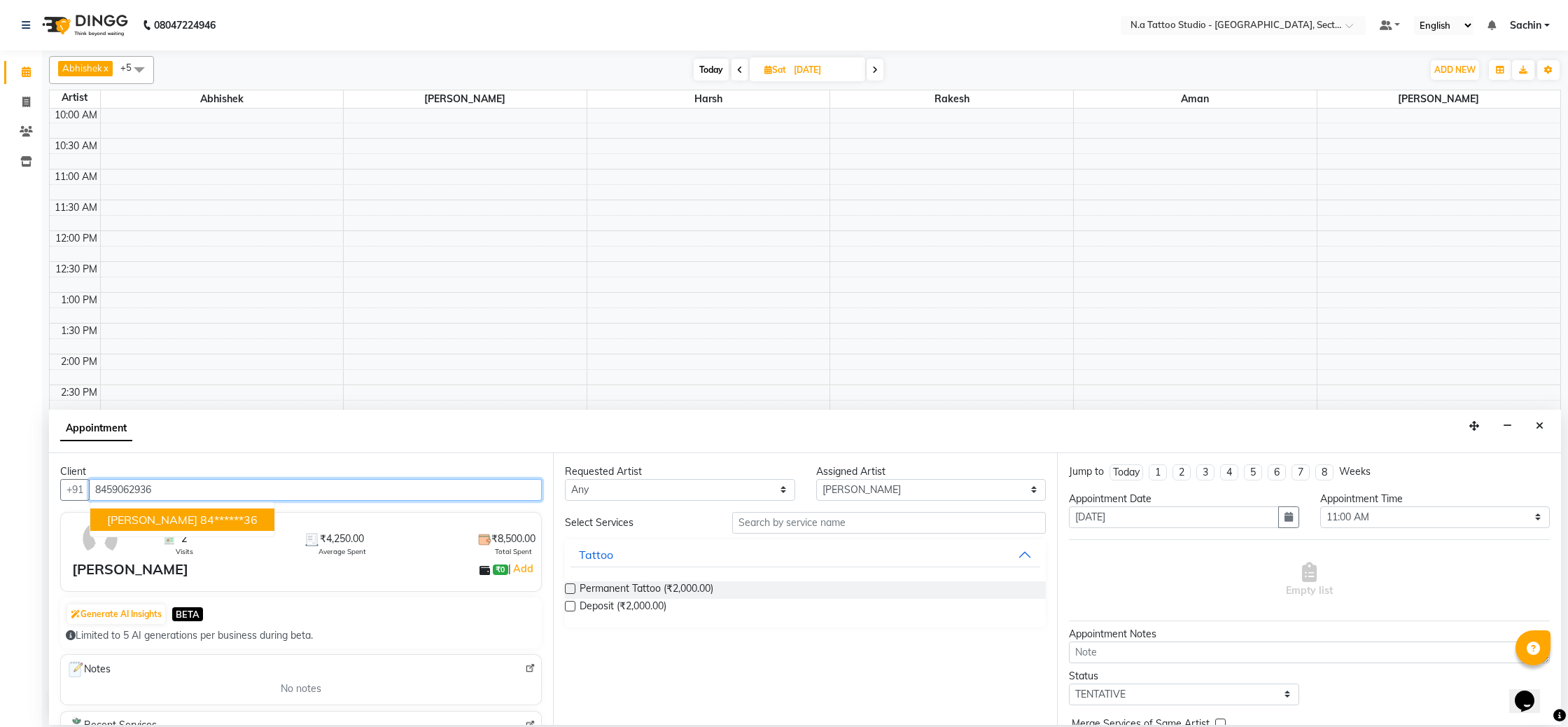
type input "8459062936"
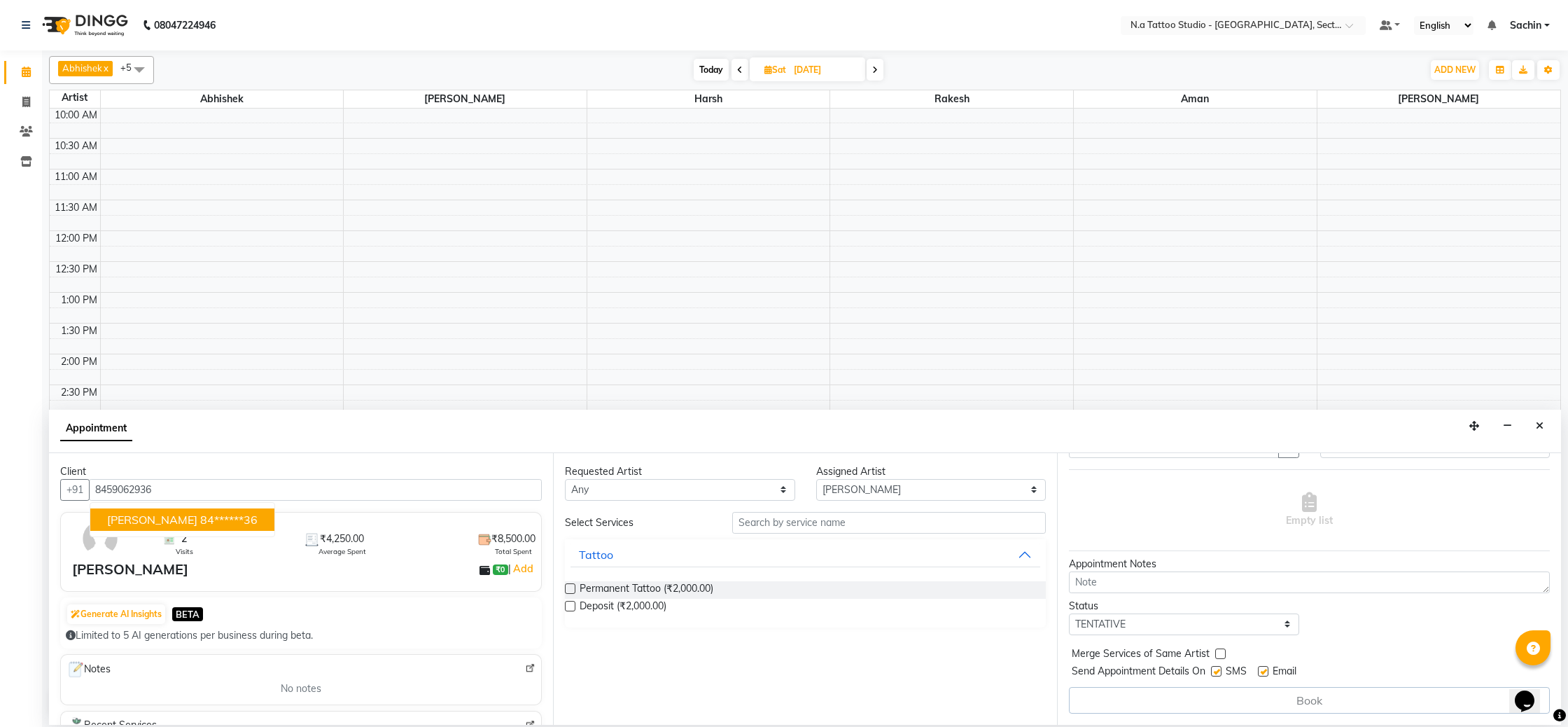
drag, startPoint x: 572, startPoint y: 590, endPoint x: 1179, endPoint y: 603, distance: 607.1
click at [574, 592] on label at bounding box center [570, 588] width 10 height 10
click at [574, 592] on input "checkbox" at bounding box center [569, 589] width 10 height 10
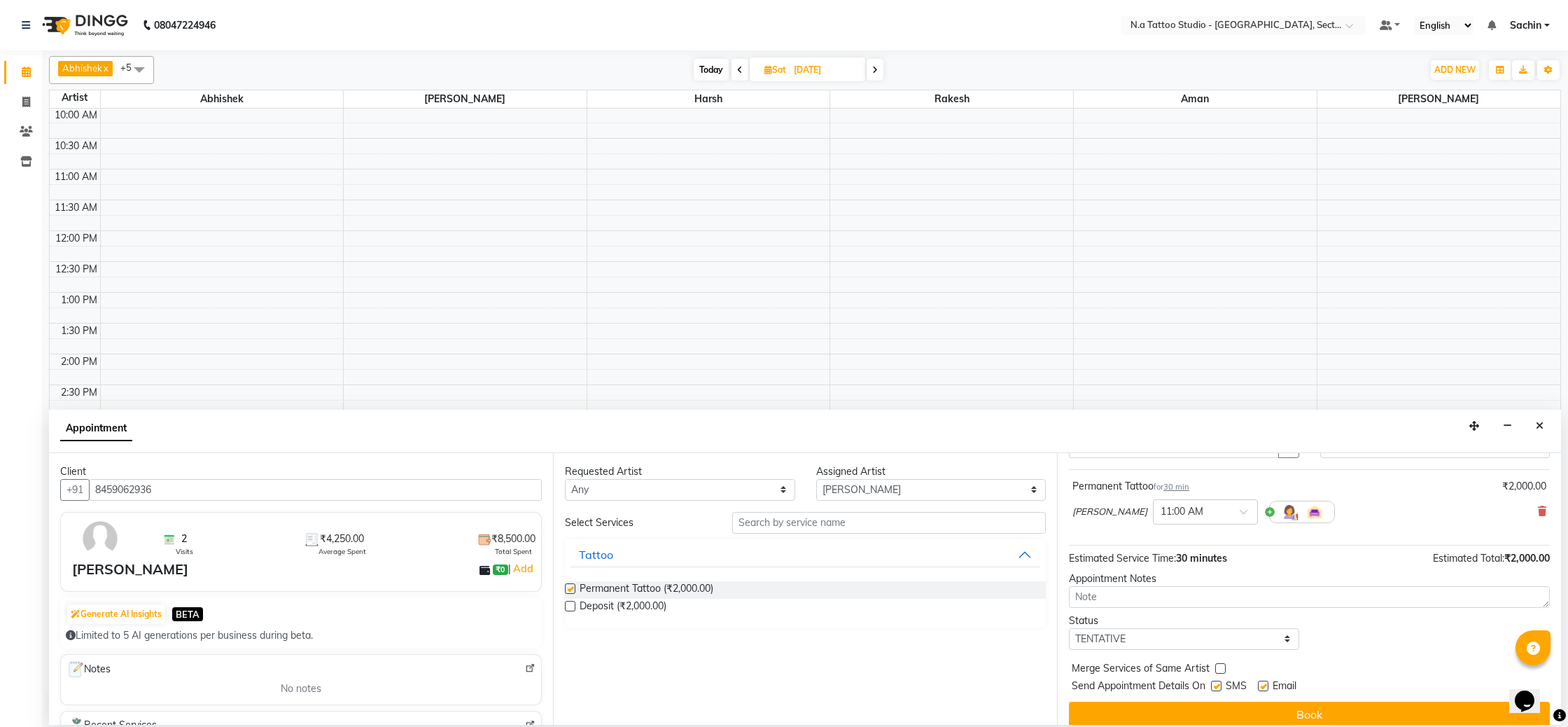
checkbox input "false"
click at [1427, 709] on button "Book" at bounding box center [1309, 714] width 481 height 25
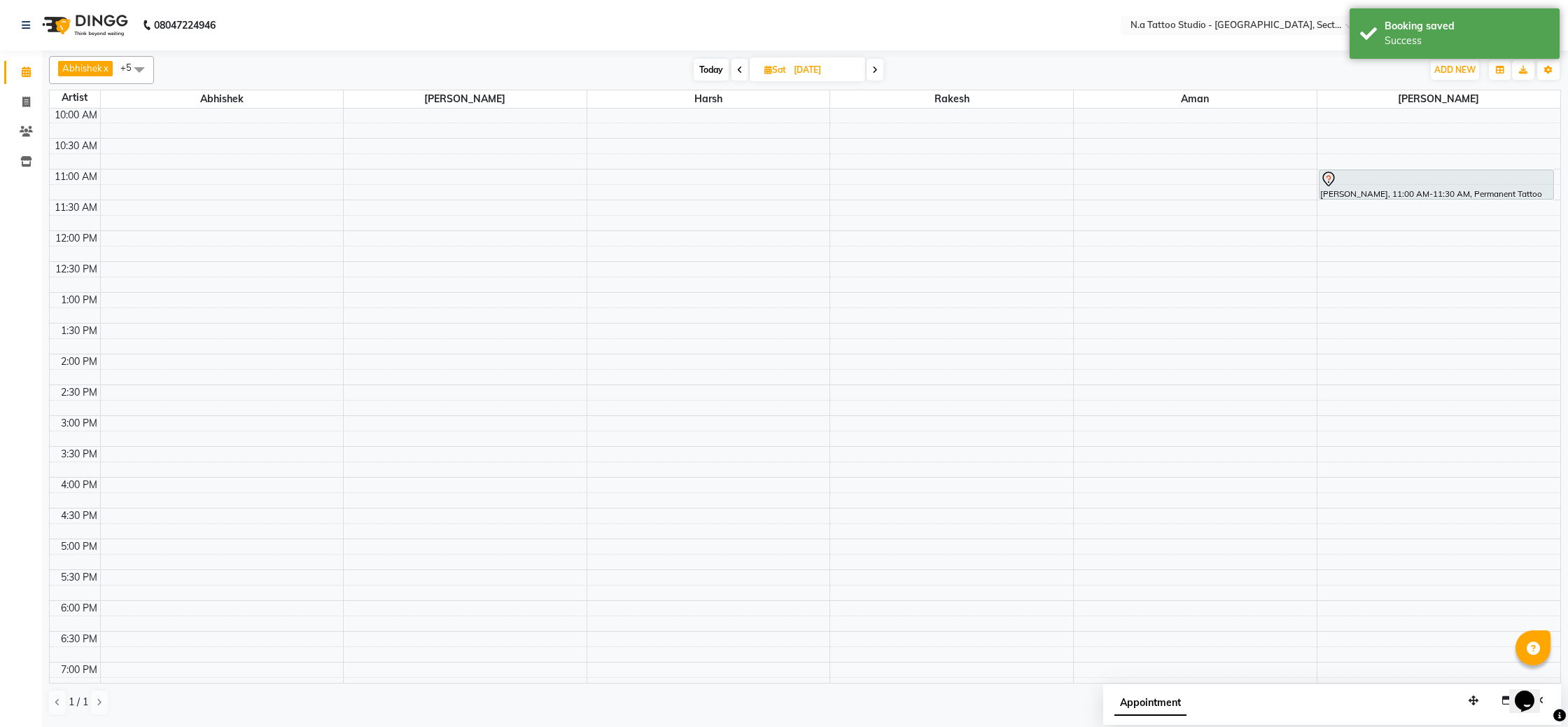
click at [712, 75] on span "Today" at bounding box center [711, 69] width 35 height 22
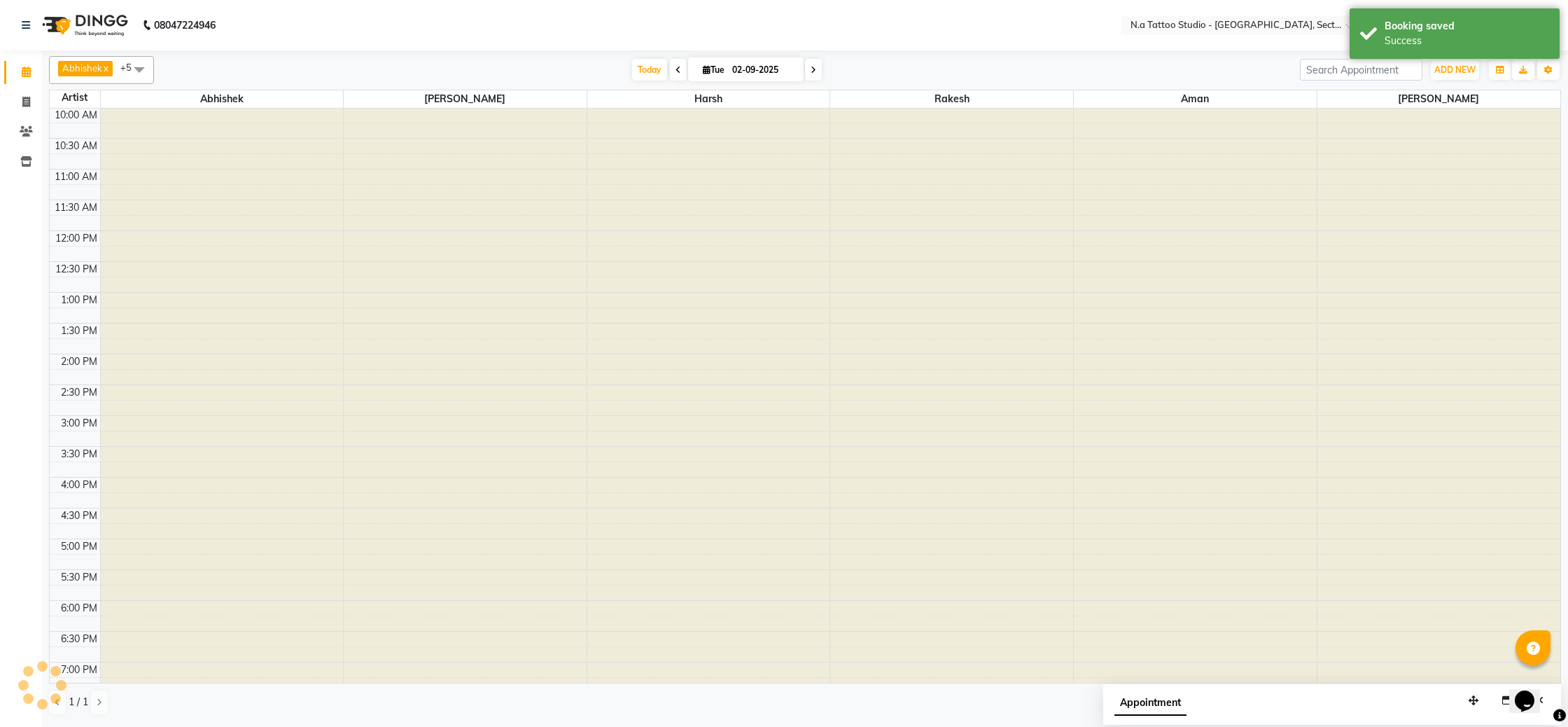
scroll to position [226, 0]
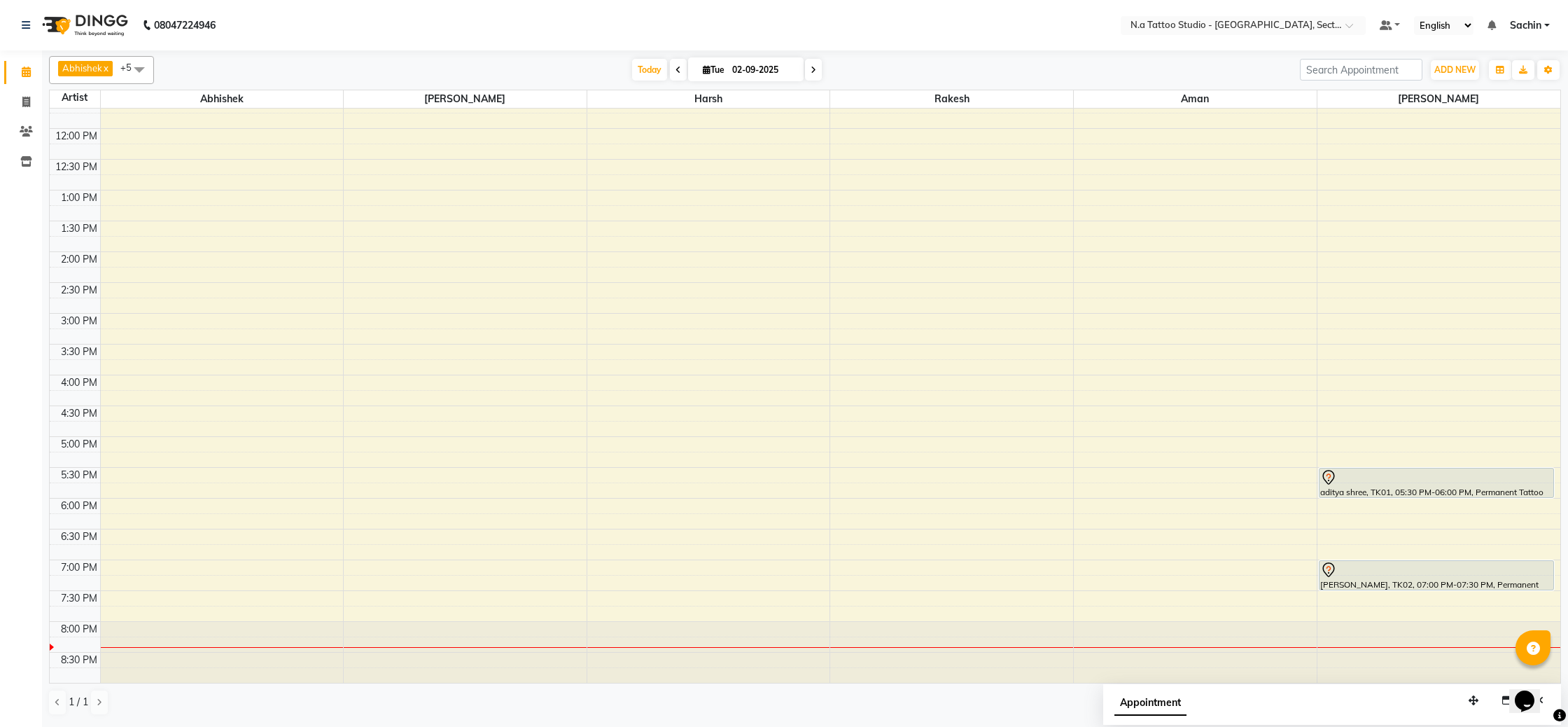
click at [809, 68] on span at bounding box center [813, 69] width 16 height 22
type input "[DATE]"
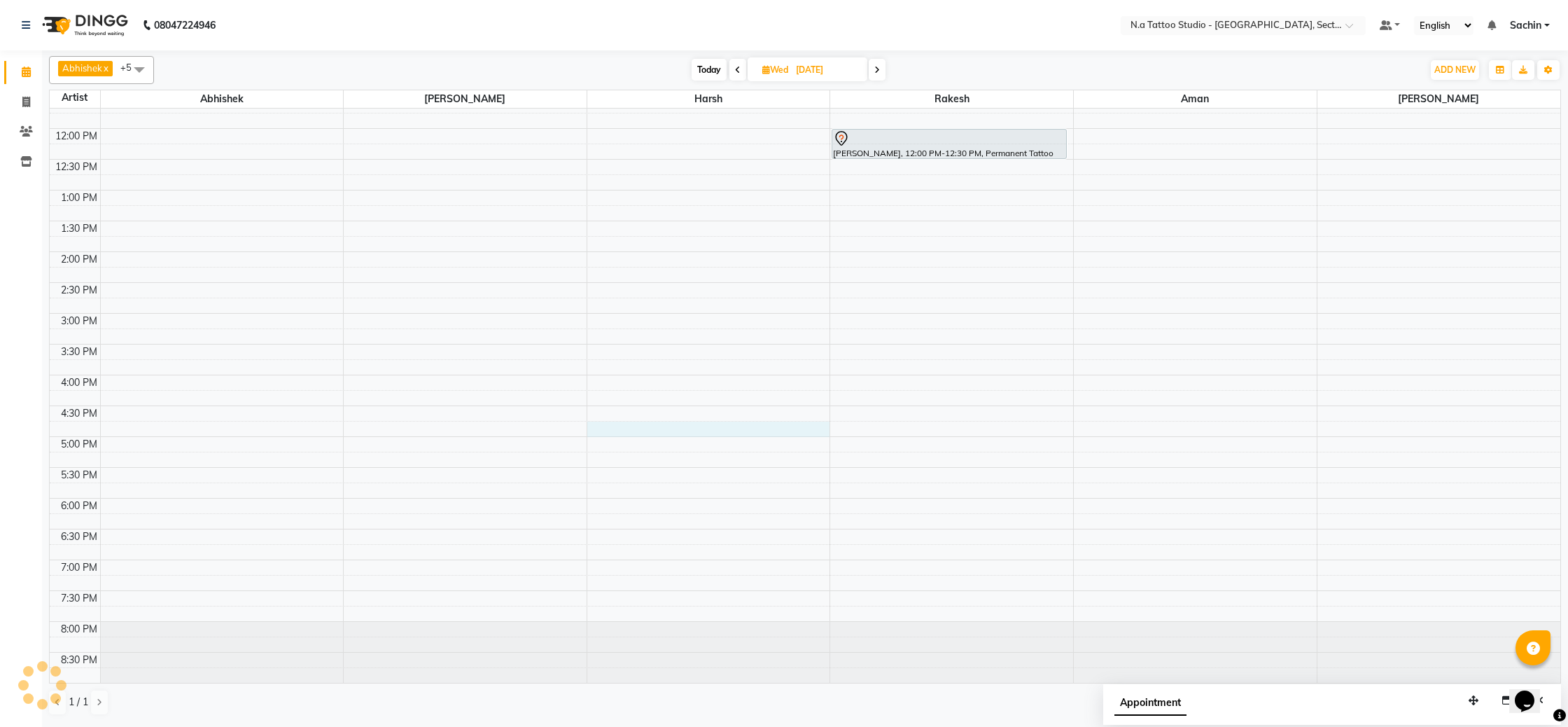
click at [671, 425] on div "8:00 AM 8:30 AM 9:00 AM 9:30 AM 10:00 AM 10:30 AM 11:00 AM 11:30 AM 12:00 PM 12…" at bounding box center [805, 282] width 1511 height 800
select select "74200"
select select "1005"
select select "tentative"
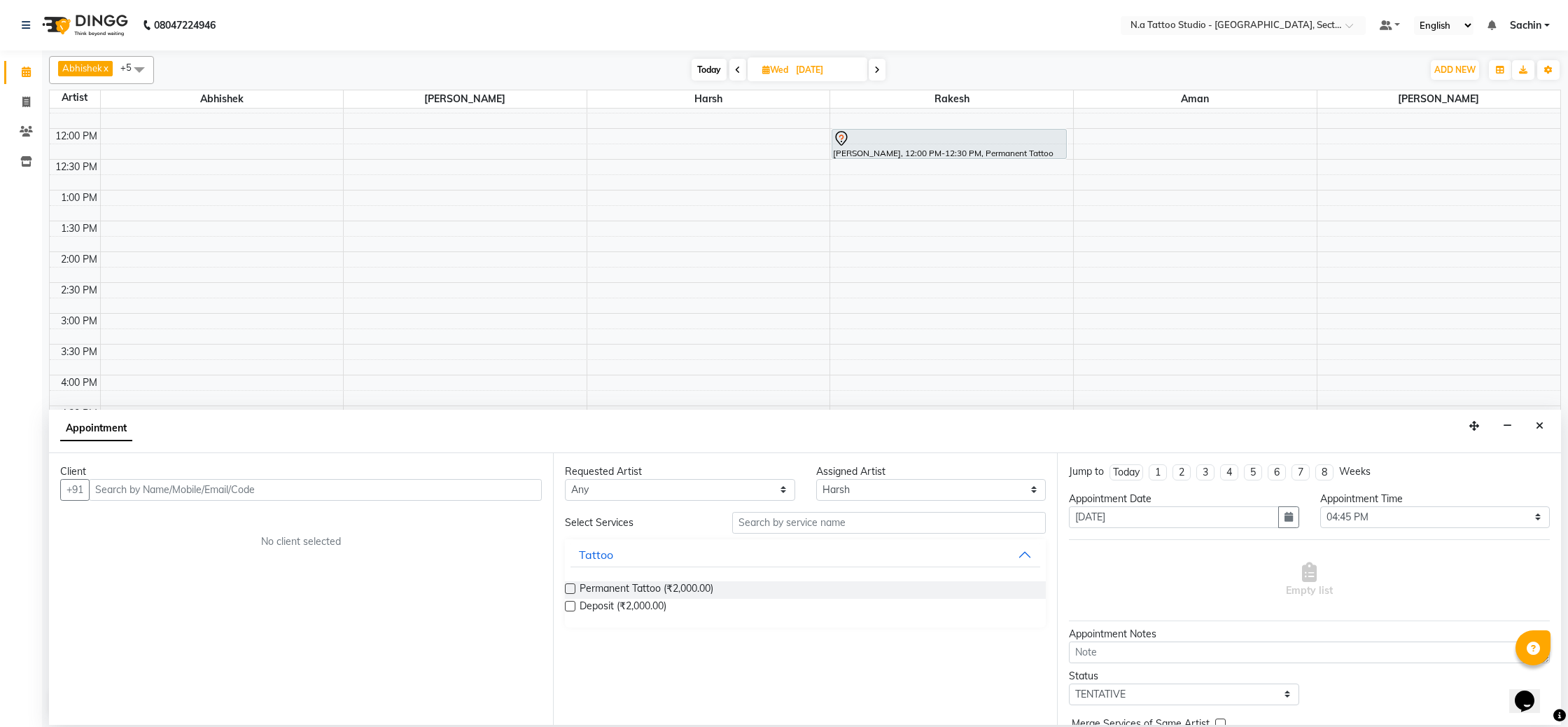
click at [1493, 528] on div "Appointment Time Select 09:00 AM 09:15 AM 09:30 AM 09:45 AM 10:00 AM 10:15 AM 1…" at bounding box center [1435, 515] width 251 height 48
click at [1480, 521] on select "Select 09:00 AM 09:15 AM 09:30 AM 09:45 AM 10:00 AM 10:15 AM 10:30 AM 10:45 AM …" at bounding box center [1435, 516] width 230 height 22
select select "1020"
click at [1320, 506] on select "Select 09:00 AM 09:15 AM 09:30 AM 09:45 AM 10:00 AM 10:15 AM 10:30 AM 10:45 AM …" at bounding box center [1435, 516] width 230 height 22
paste input "9026894239"
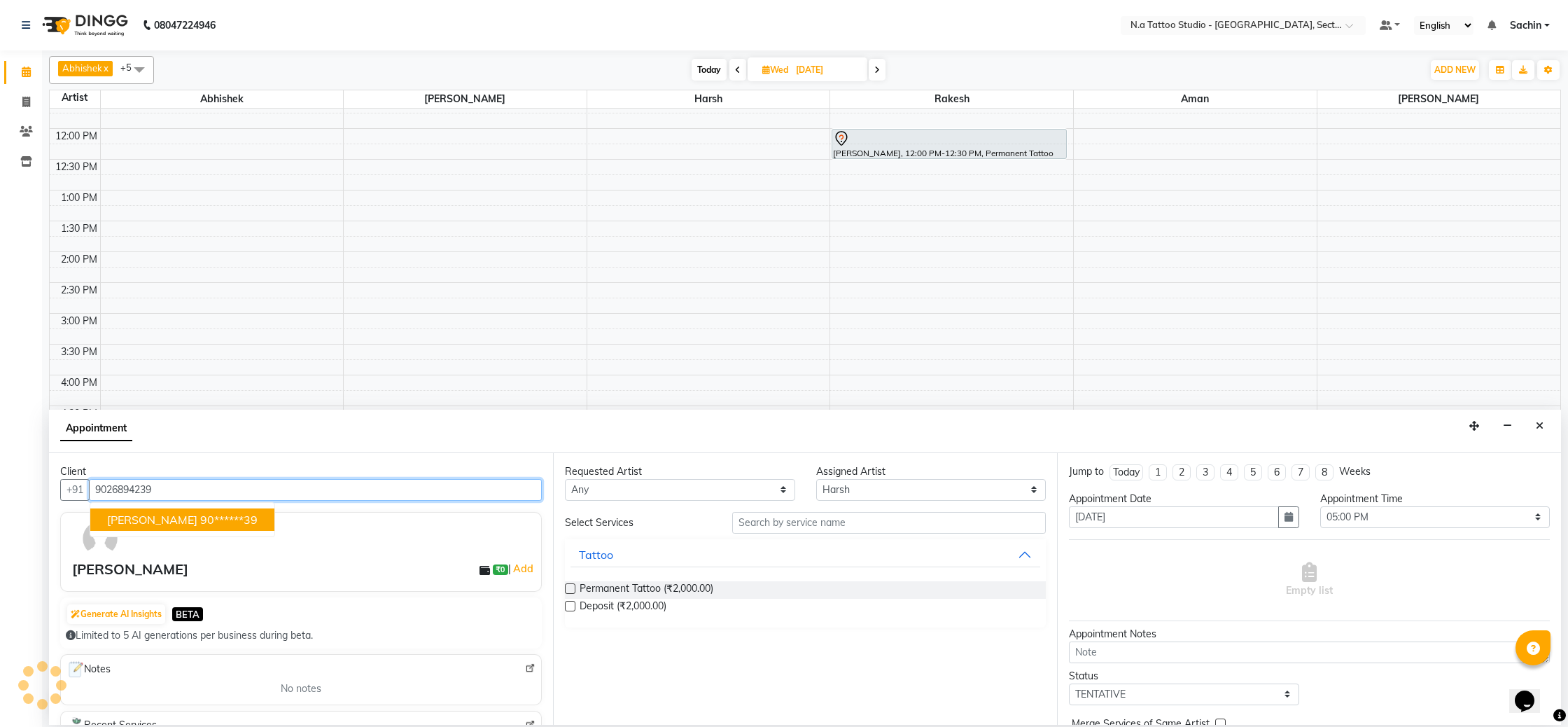
scroll to position [328, 0]
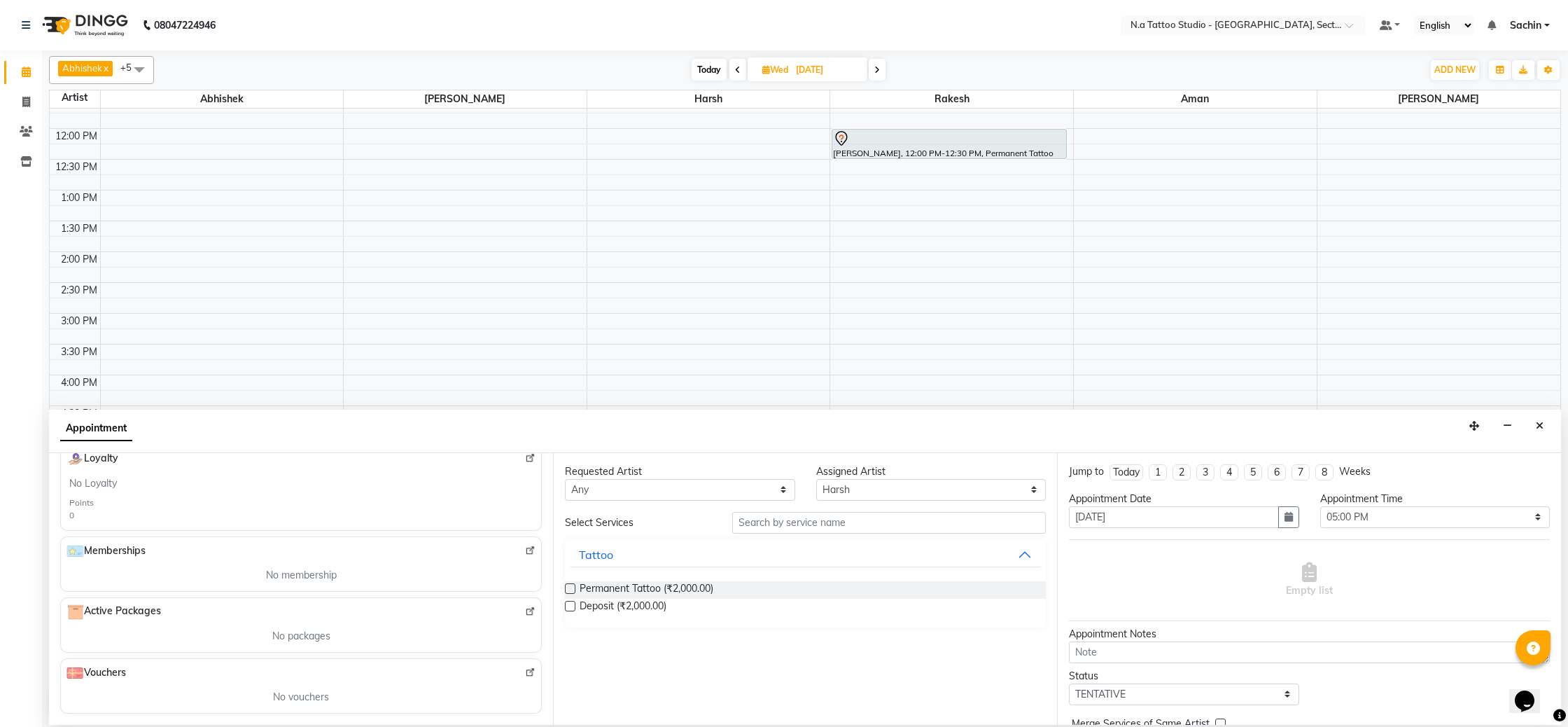
type input "9026894239"
click at [574, 591] on label at bounding box center [570, 588] width 10 height 10
click at [574, 591] on input "checkbox" at bounding box center [569, 589] width 10 height 10
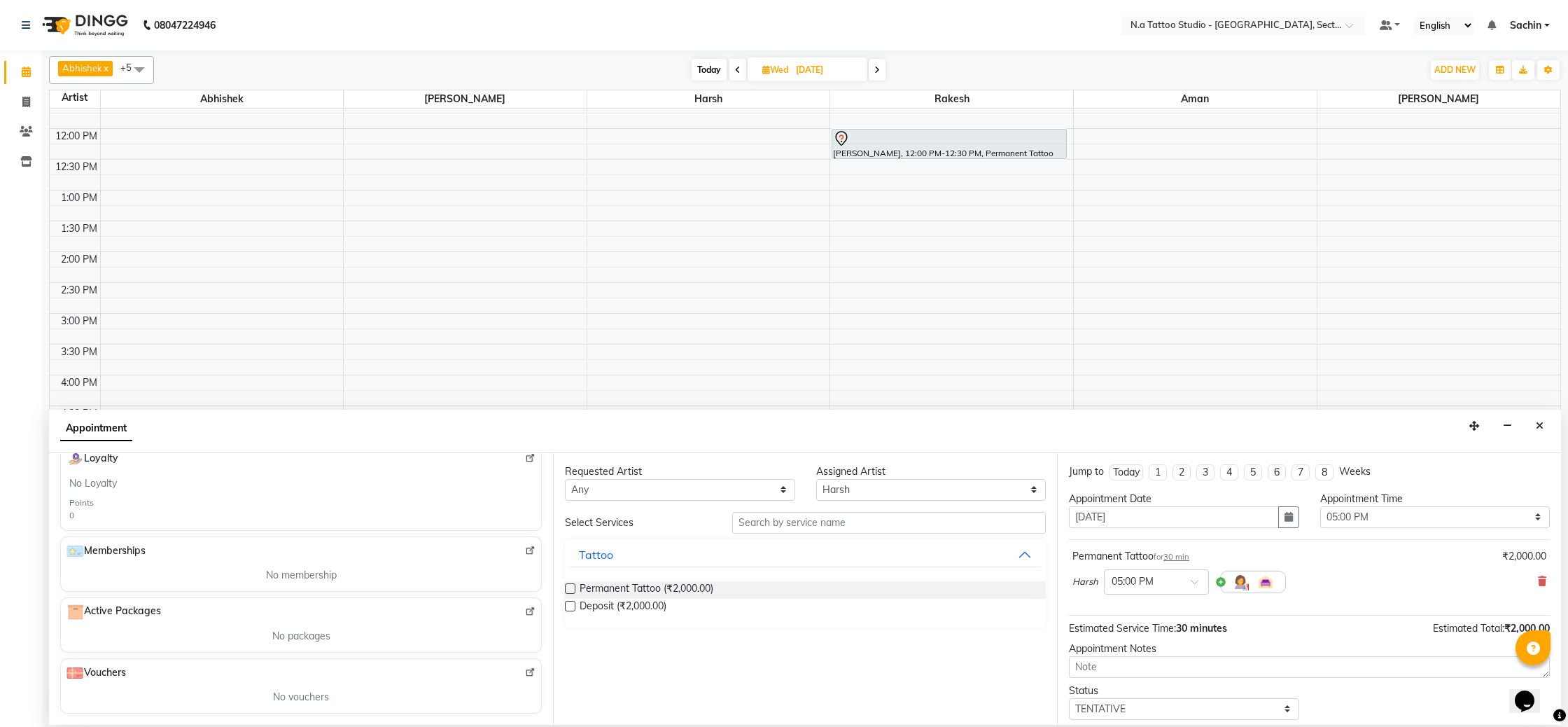
scroll to position [83, 0]
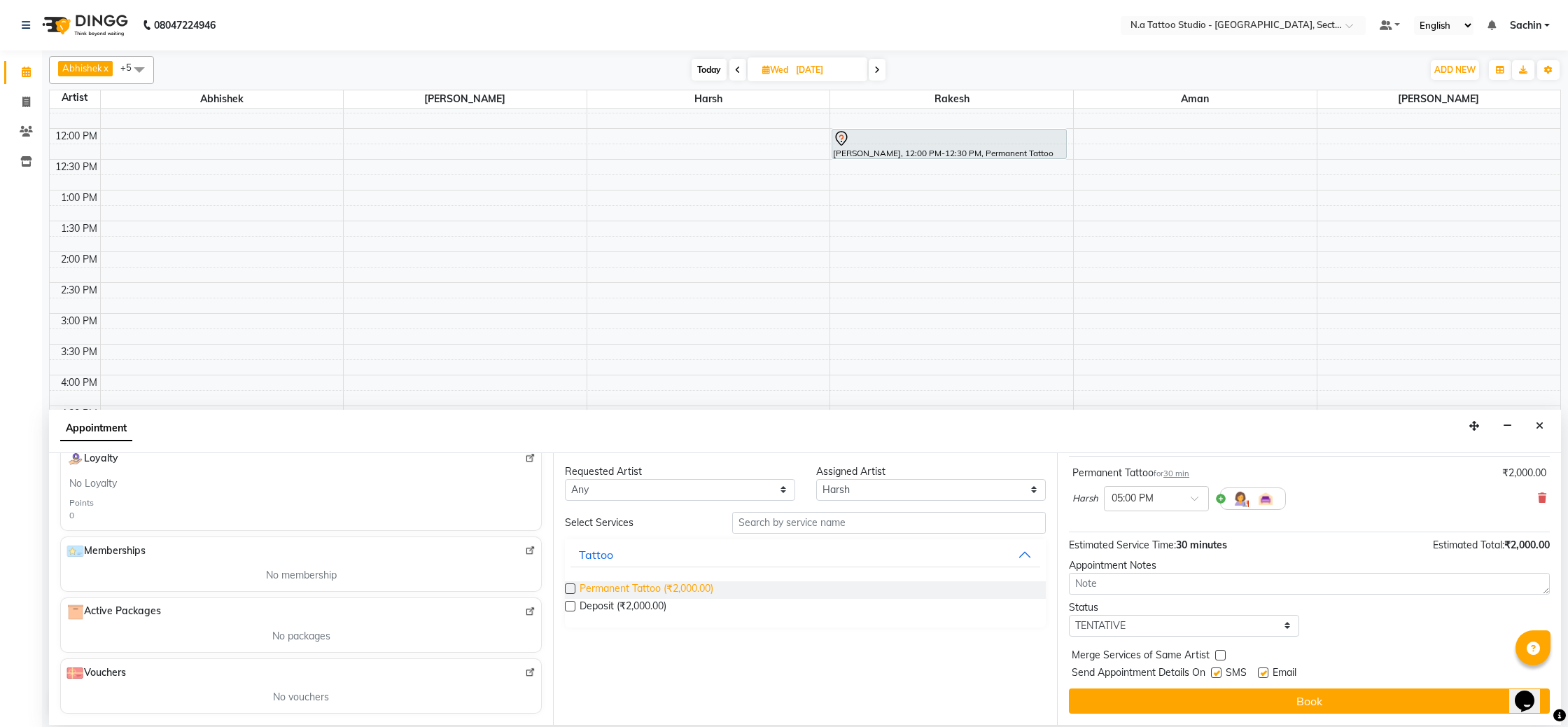
drag, startPoint x: 571, startPoint y: 588, endPoint x: 664, endPoint y: 595, distance: 93.3
click at [571, 588] on label at bounding box center [570, 588] width 10 height 10
click at [571, 588] on input "checkbox" at bounding box center [569, 589] width 10 height 10
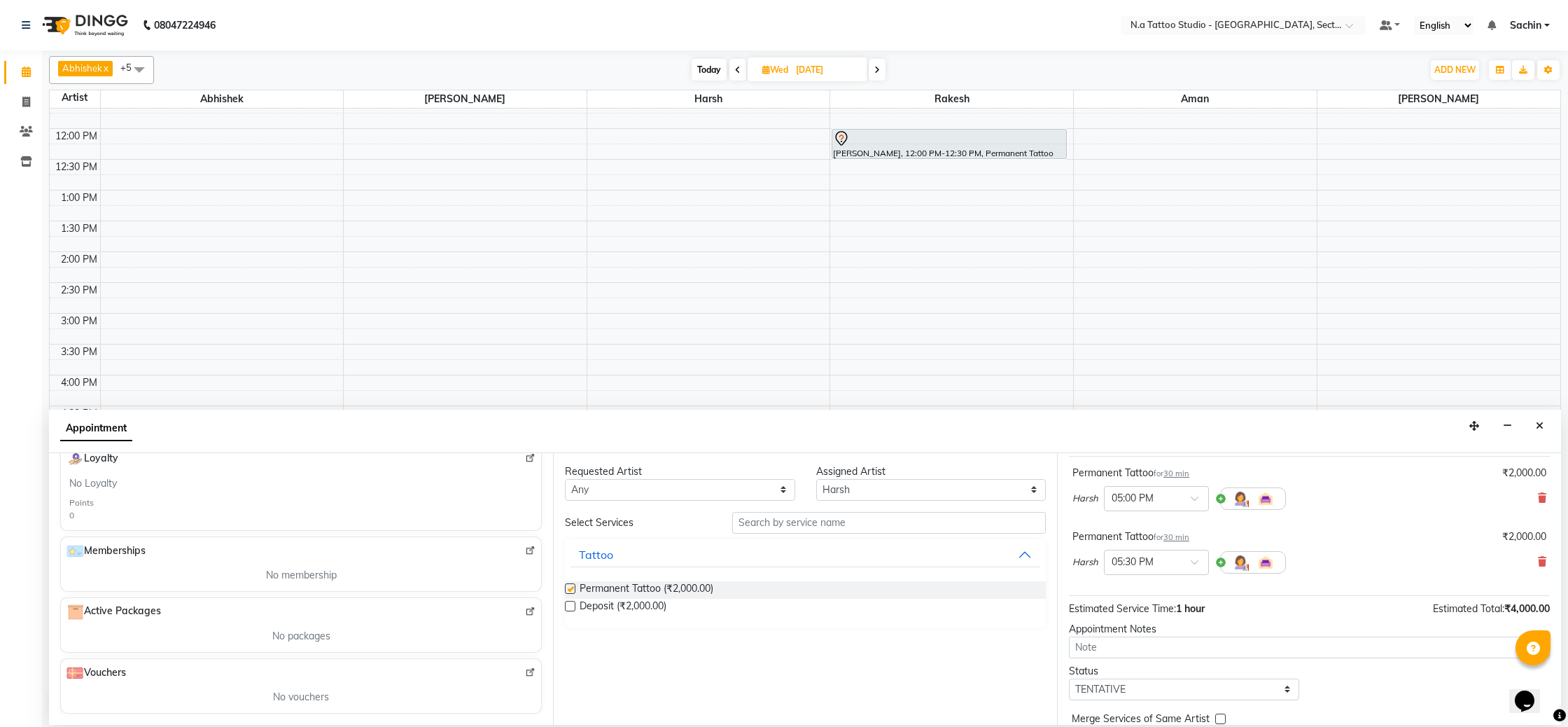
checkbox input "false"
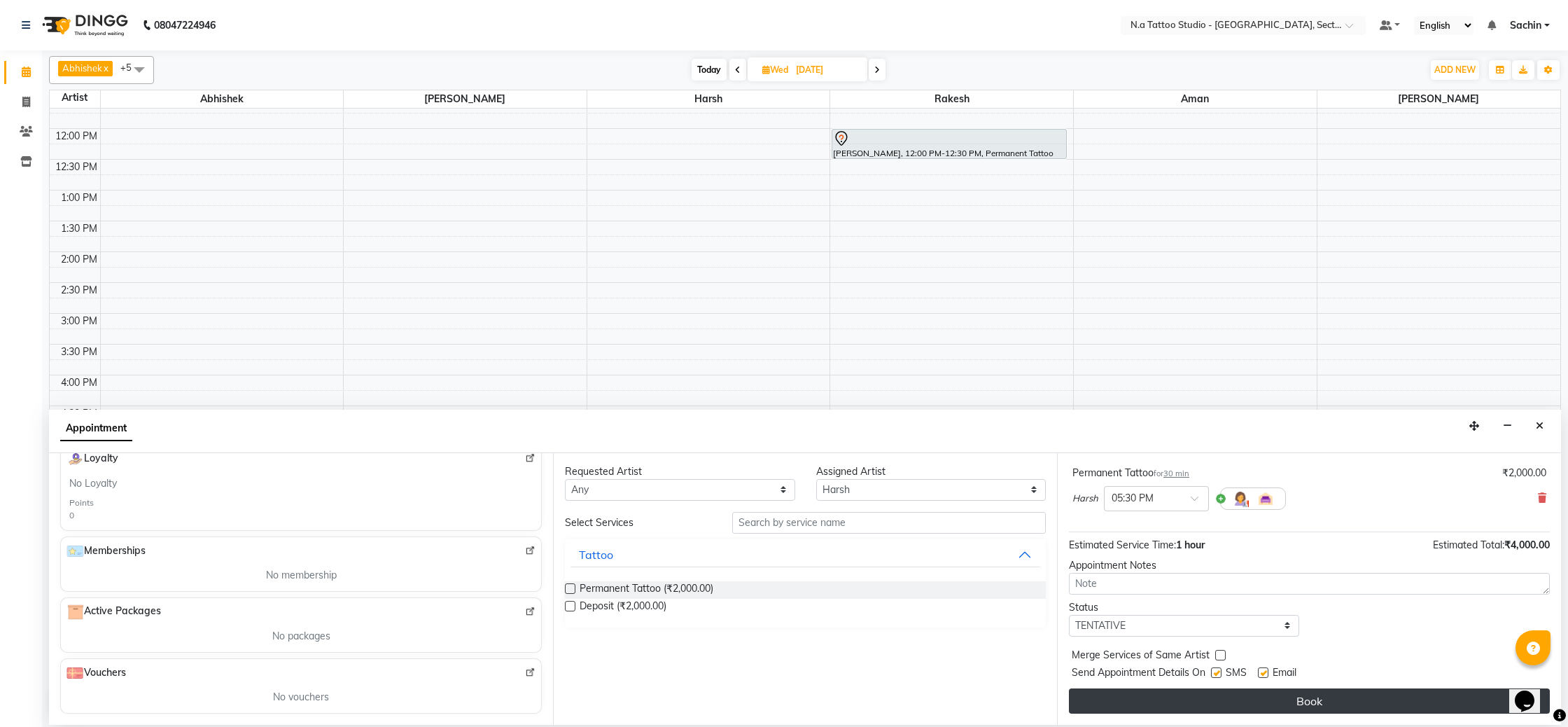
click at [1294, 707] on button "Book" at bounding box center [1309, 700] width 481 height 25
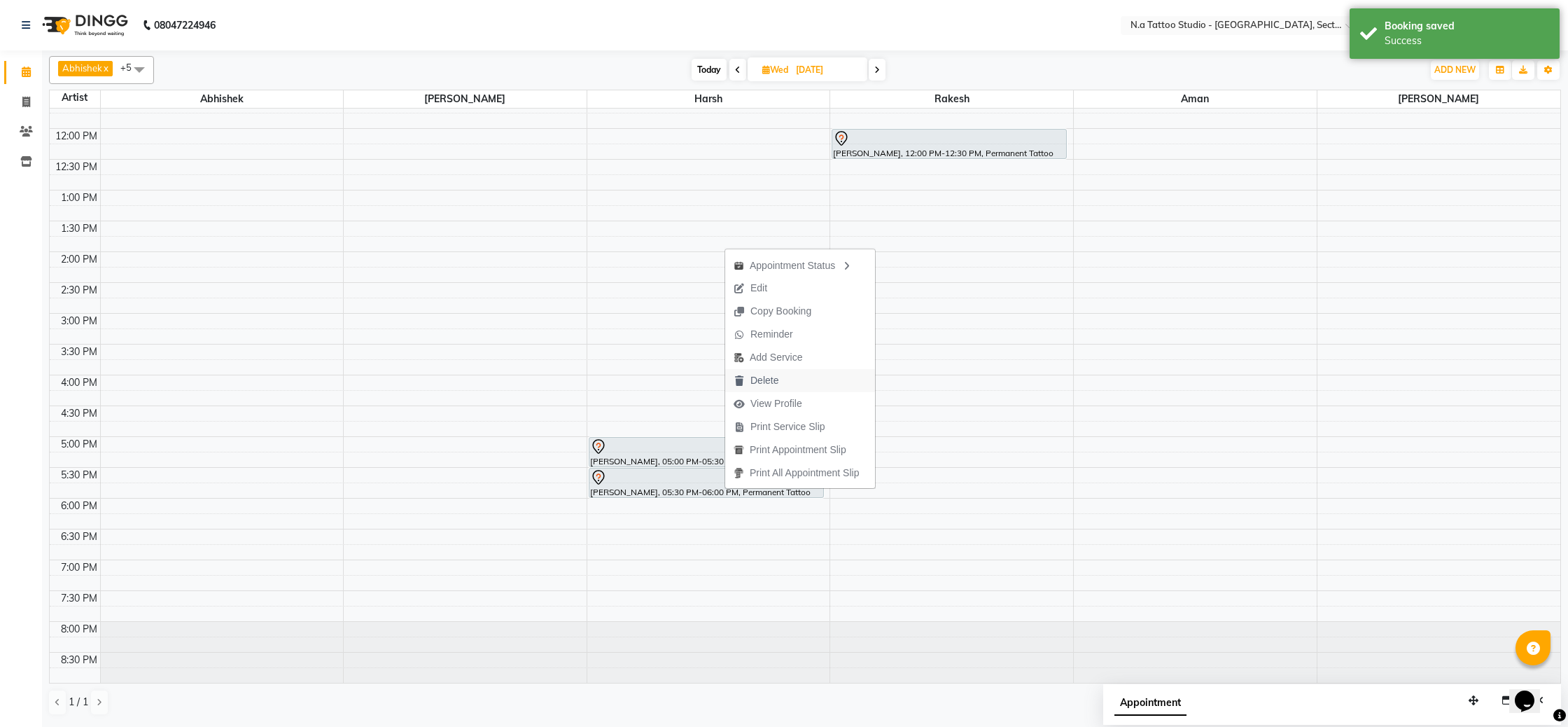
click at [792, 374] on button "Delete" at bounding box center [800, 380] width 150 height 23
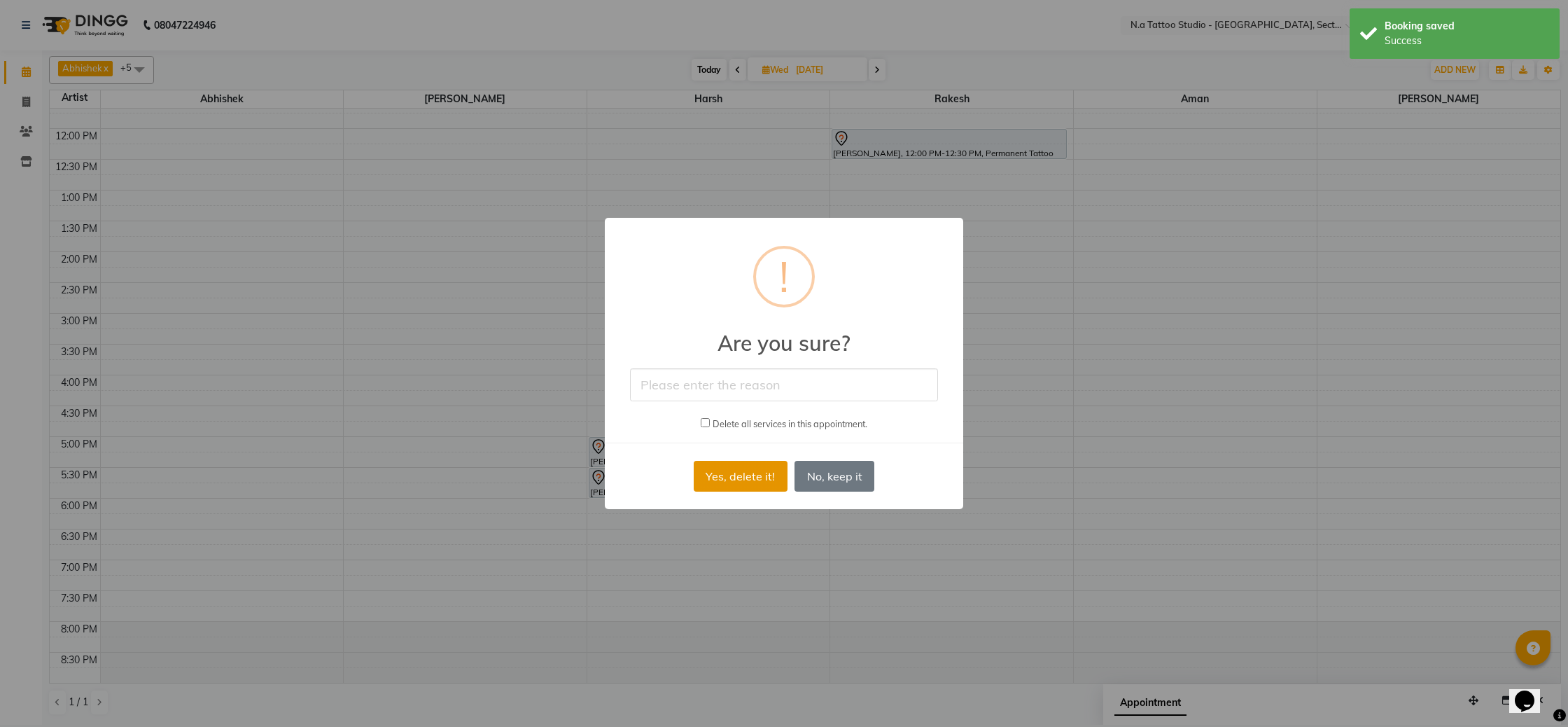
click at [767, 488] on button "Yes, delete it!" at bounding box center [741, 477] width 94 height 31
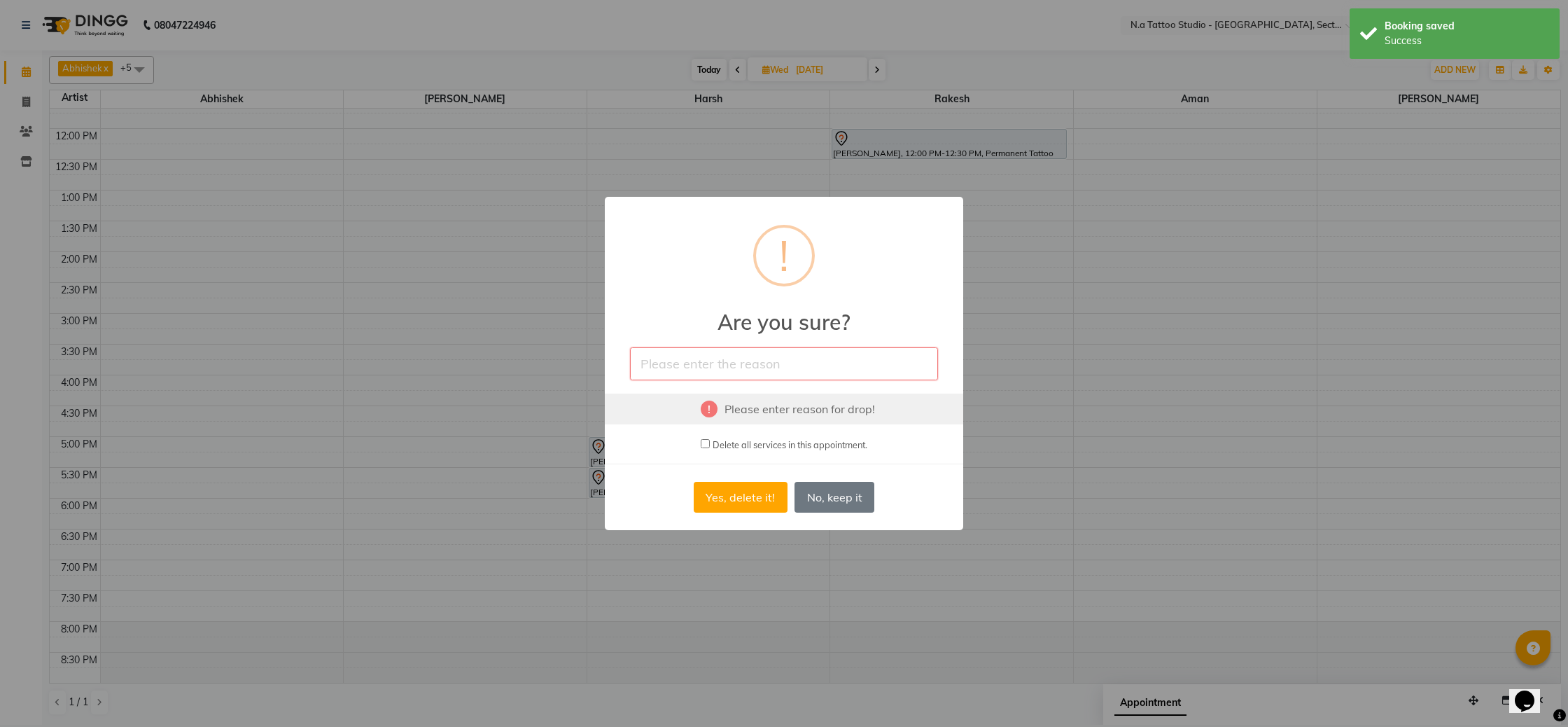
click at [731, 359] on input "text" at bounding box center [783, 364] width 308 height 33
type input "by mistake"
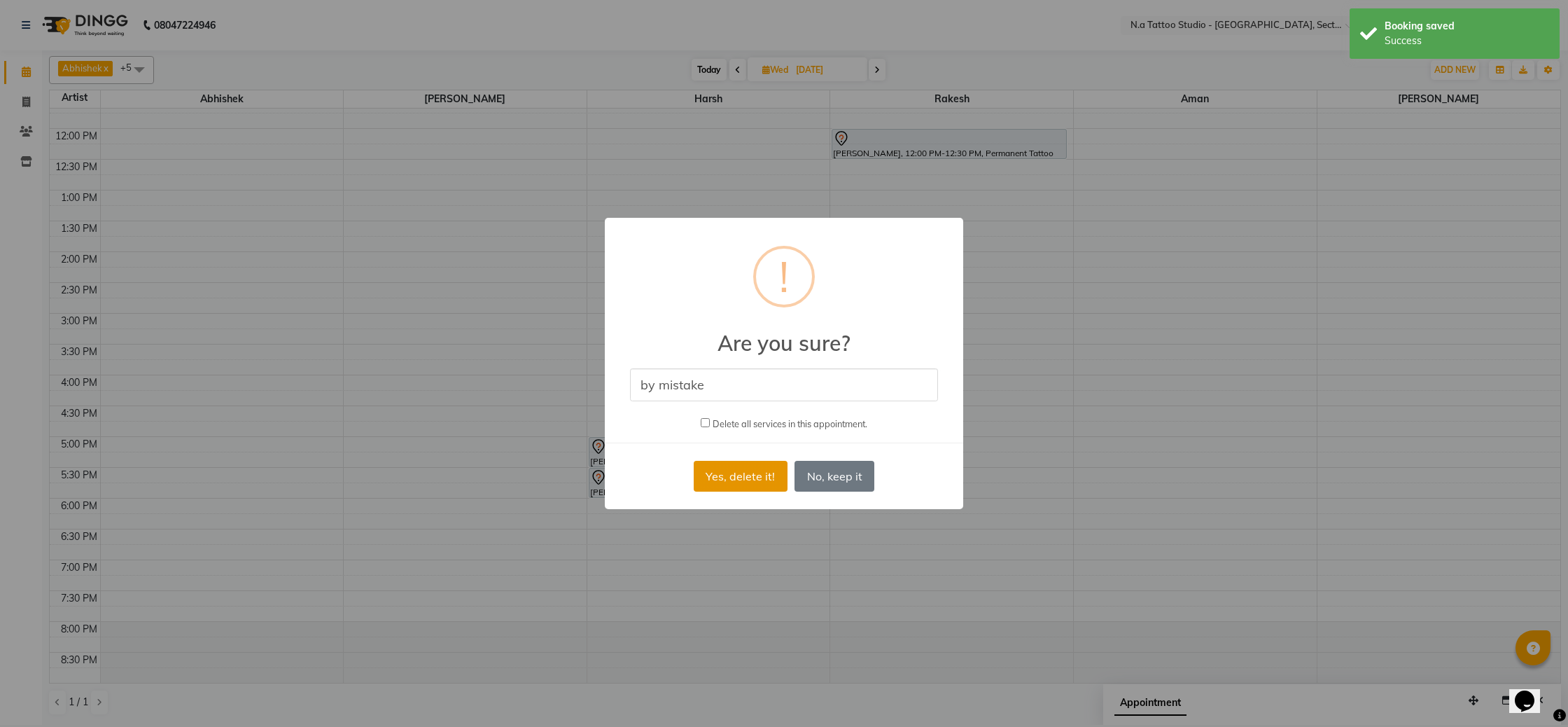
click at [735, 471] on button "Yes, delete it!" at bounding box center [741, 477] width 94 height 31
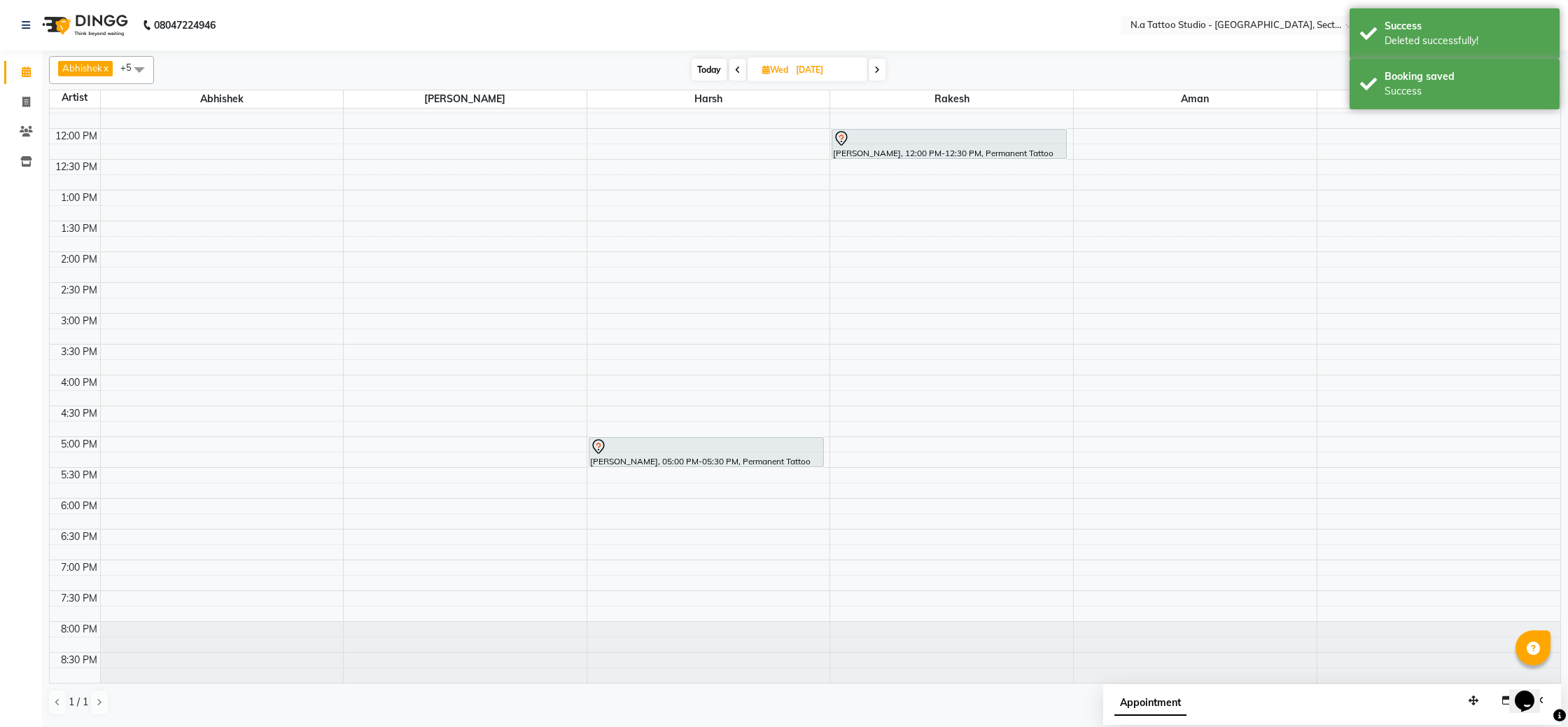
scroll to position [0, 0]
